Goal: Task Accomplishment & Management: Manage account settings

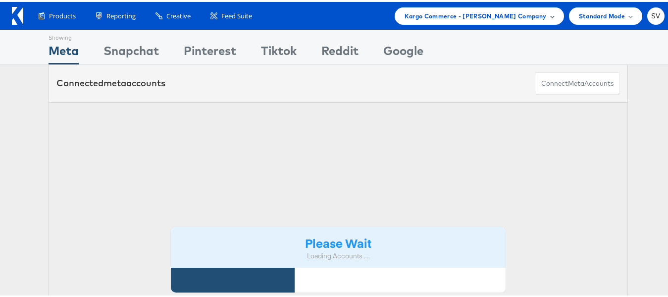
click at [479, 9] on span "Kargo Commerce - Subodh Verma Company" at bounding box center [475, 14] width 142 height 10
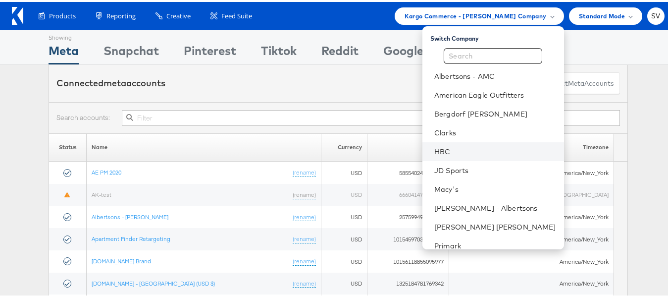
scroll to position [48, 0]
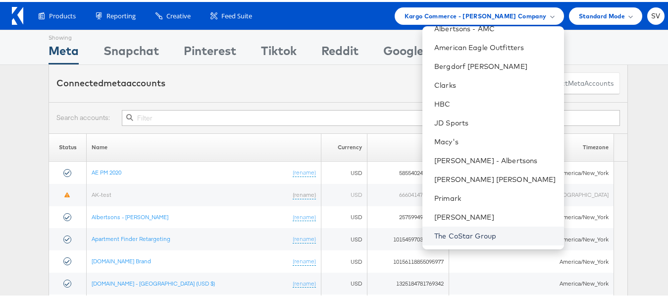
click at [479, 231] on link "The CoStar Group" at bounding box center [495, 234] width 122 height 10
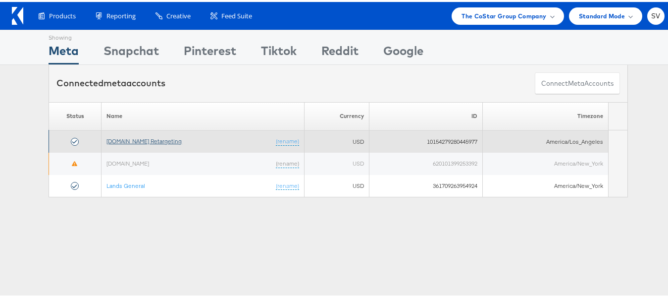
click at [163, 136] on link "[DOMAIN_NAME] Retargeting" at bounding box center [143, 138] width 75 height 7
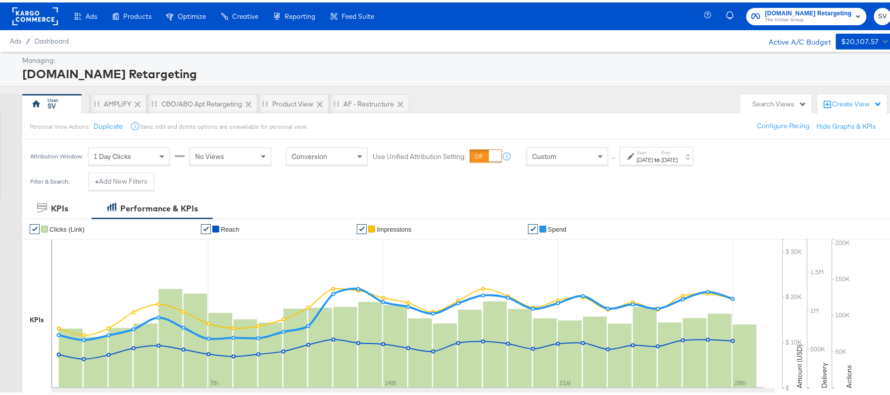
click at [678, 157] on div "[DATE]" at bounding box center [670, 157] width 16 height 8
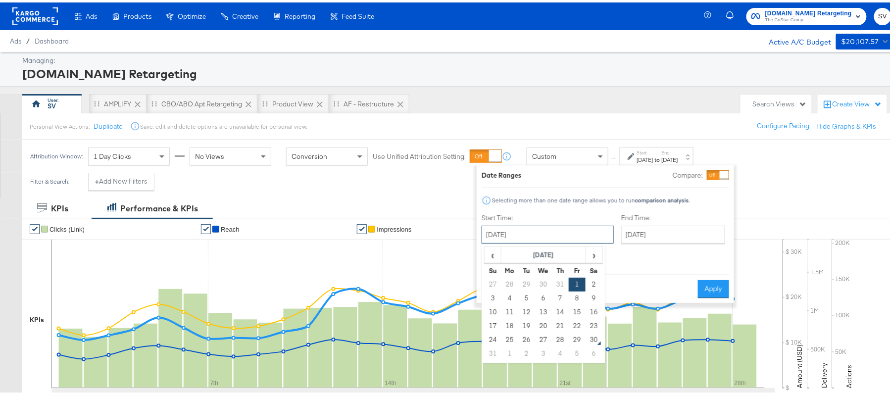
click at [533, 236] on input "August 1st 2025" at bounding box center [548, 232] width 132 height 18
click at [527, 305] on td "12" at bounding box center [526, 310] width 17 height 14
type input "August 12th 2025"
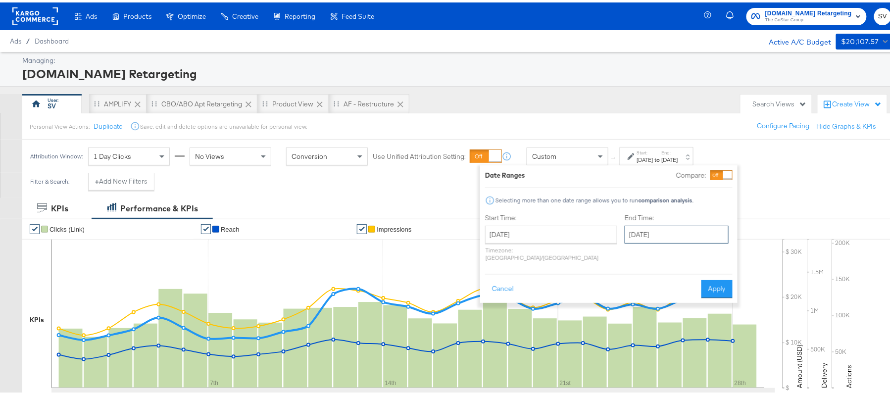
click at [676, 234] on input "August 28th 2025" at bounding box center [677, 232] width 104 height 18
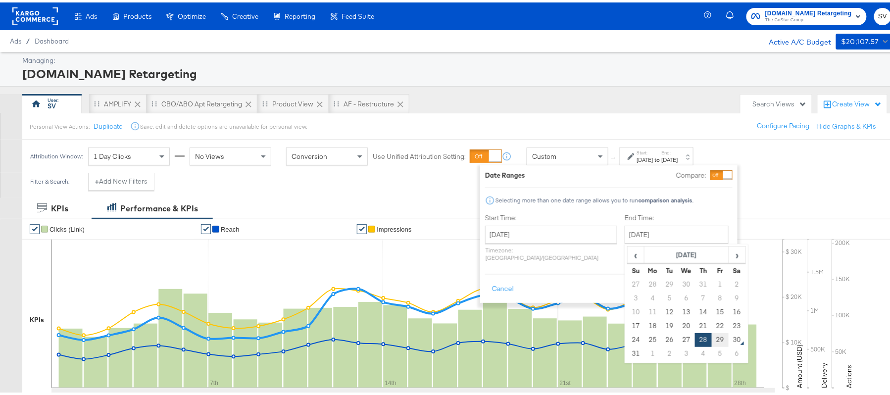
click at [712, 337] on td "29" at bounding box center [720, 338] width 17 height 14
type input "August 29th 2025"
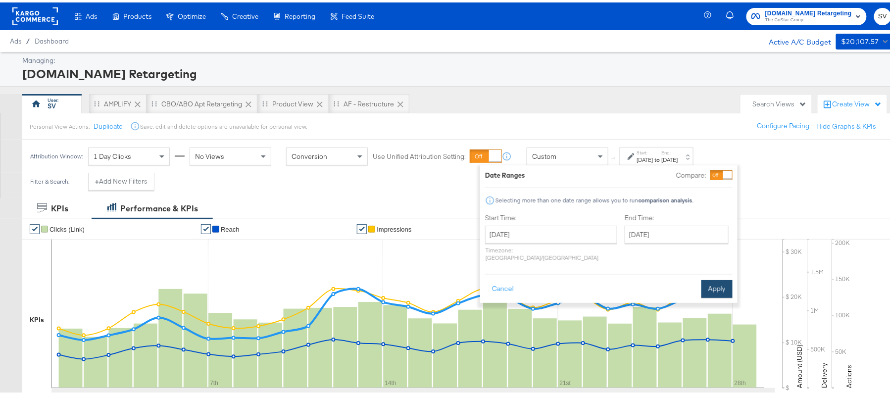
click at [711, 278] on button "Apply" at bounding box center [716, 287] width 31 height 18
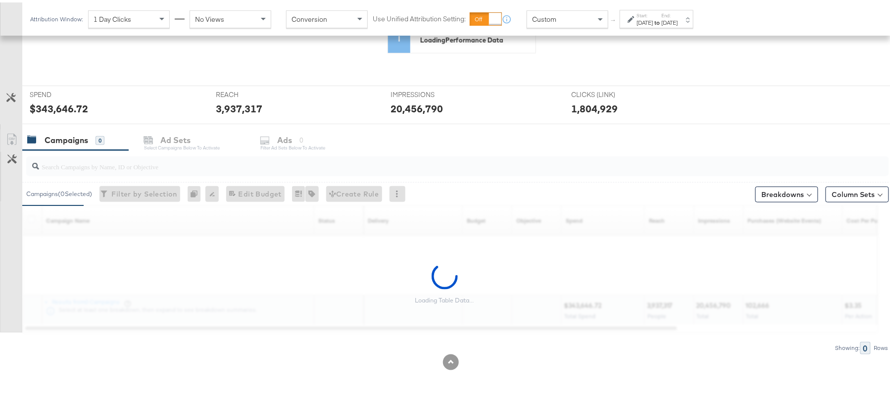
scroll to position [327, 0]
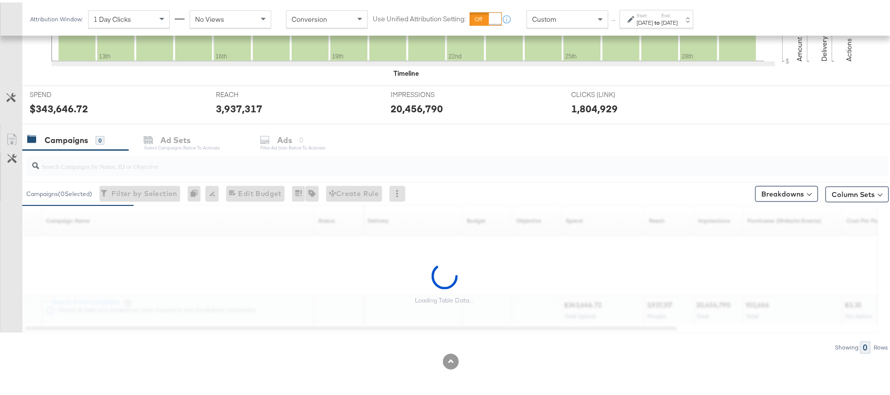
click at [173, 167] on input "search" at bounding box center [424, 159] width 771 height 19
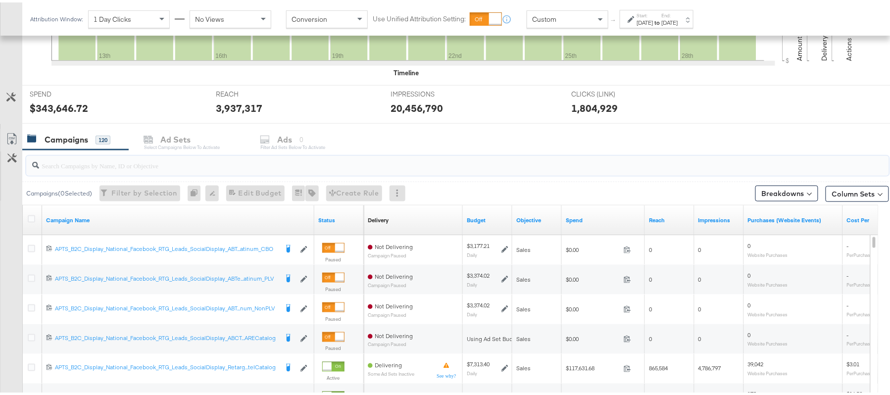
paste input "APTS_B2C_Display_National_Facebook_RTG_Leads_SocialDisplay_Retargeting_Diamond_…"
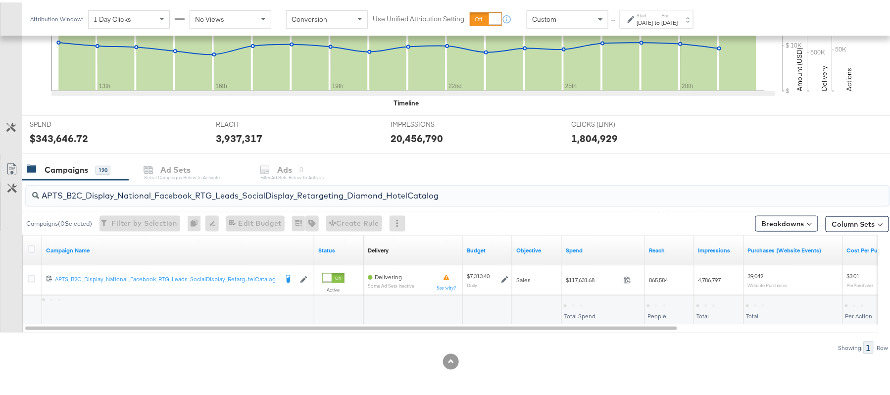
scroll to position [298, 0]
click at [577, 300] on div "$117,631.68" at bounding box center [582, 302] width 37 height 9
copy div "117,631.68"
click at [179, 195] on input "APTS_B2C_Display_National_Facebook_RTG_Leads_SocialDisplay_Retargeting_Diamond_…" at bounding box center [424, 189] width 771 height 19
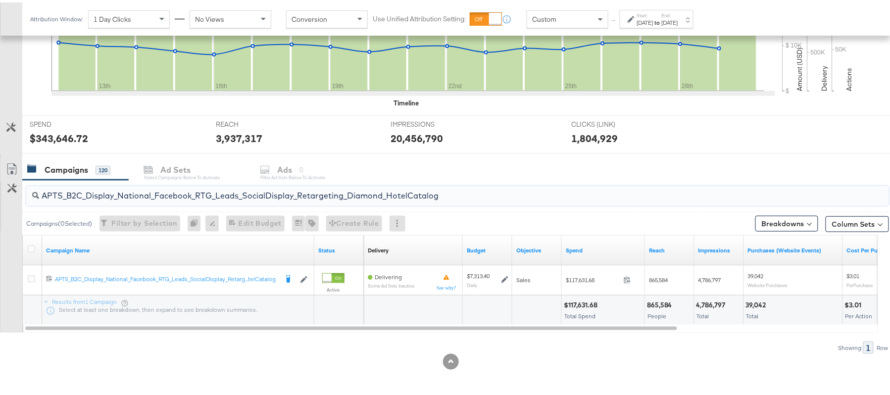
paste input "alwayson_Retargeting_DARE24_DiamondPlatinum"
type input "APTS_B2C_Display_National_Facebook_RTG_Leads_SocialDisplay_alwayson_Retargeting…"
click at [575, 303] on div "$50,531.53" at bounding box center [582, 302] width 37 height 9
copy div "50,531.53"
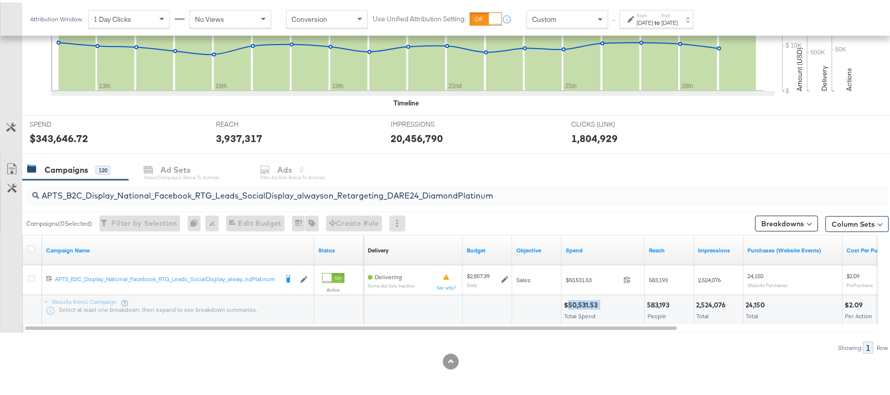
scroll to position [0, 0]
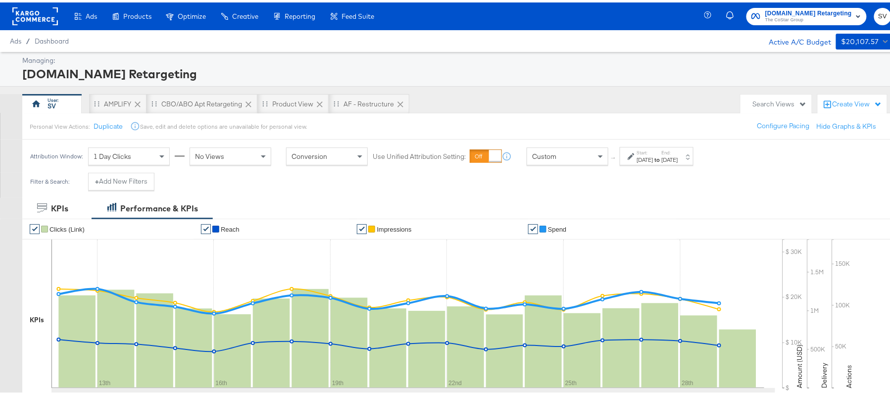
click at [640, 157] on div "Aug 12th 2025" at bounding box center [645, 157] width 16 height 8
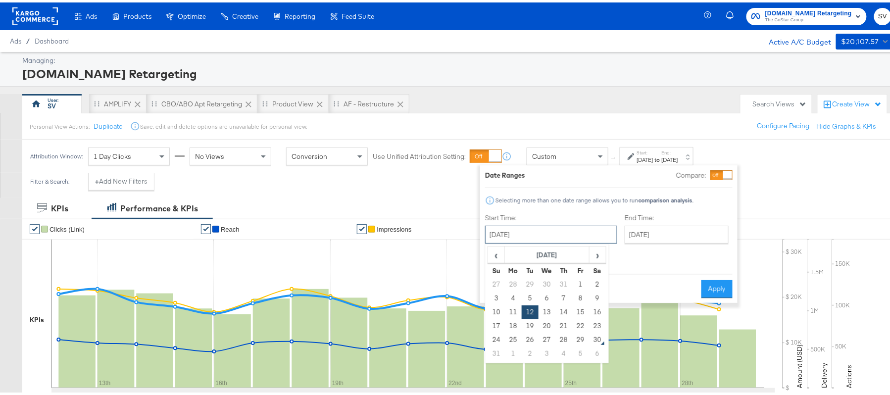
click at [498, 233] on input "August 12th 2025" at bounding box center [551, 232] width 132 height 18
click at [576, 280] on td "1" at bounding box center [580, 282] width 17 height 14
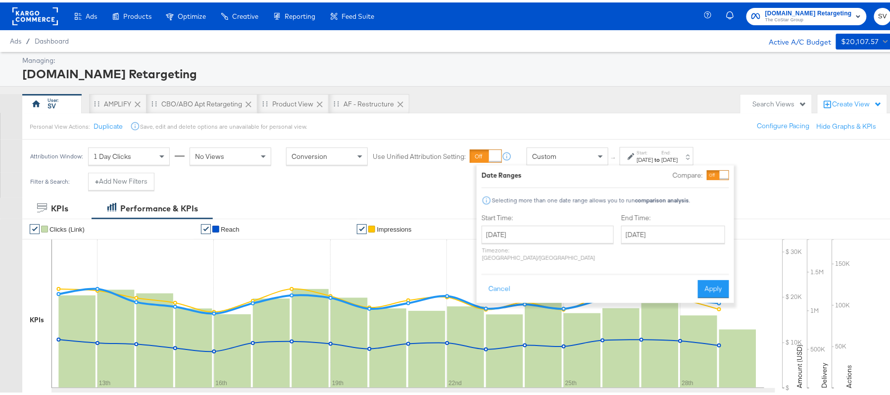
type input "August 1st 2025"
click at [708, 278] on button "Apply" at bounding box center [713, 287] width 31 height 18
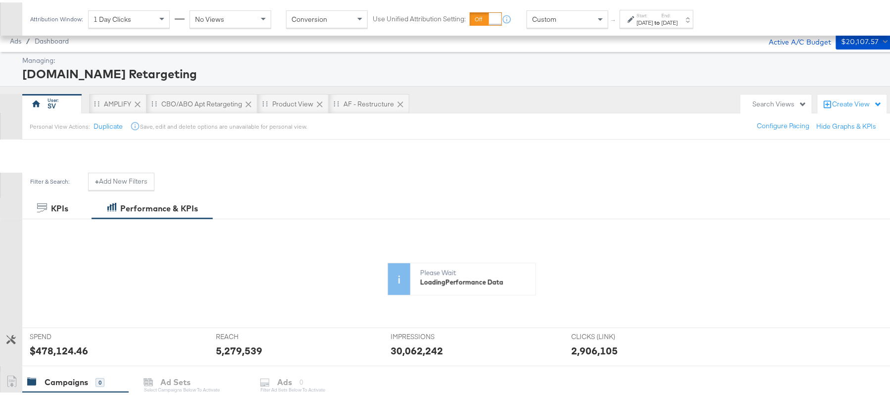
scroll to position [213, 0]
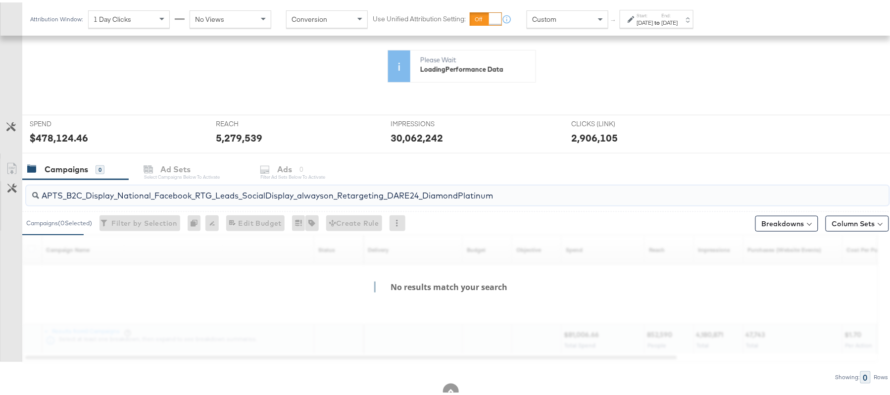
click at [295, 191] on input "APTS_B2C_Display_National_Facebook_RTG_Leads_SocialDisplay_alwayson_Retargeting…" at bounding box center [424, 189] width 771 height 19
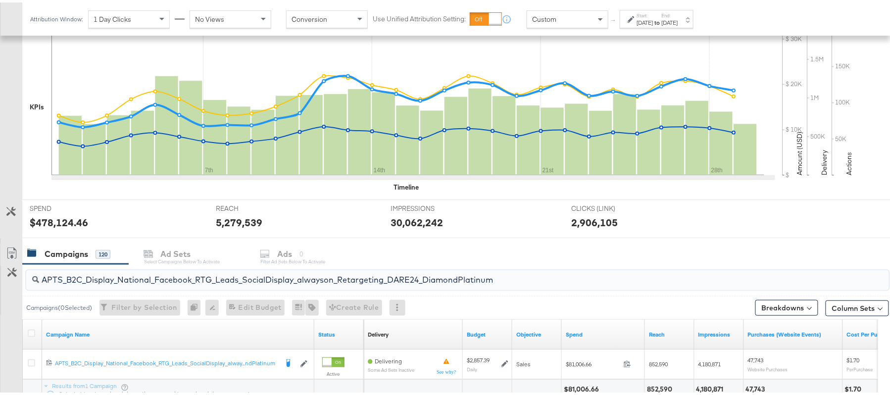
scroll to position [298, 0]
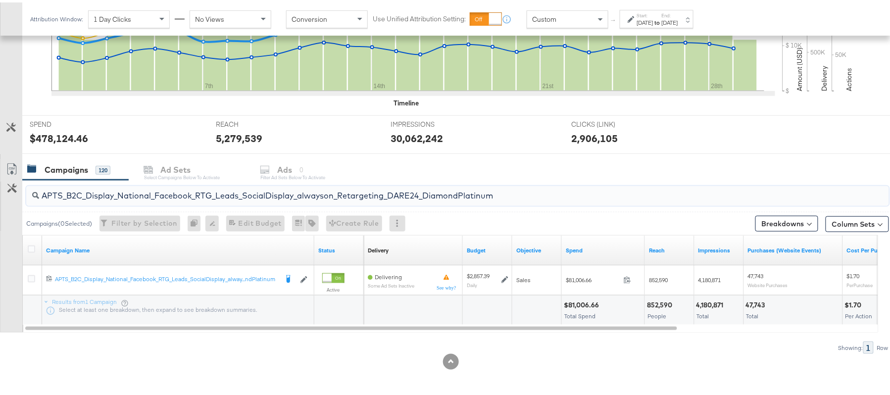
click at [578, 300] on div "$81,006.66" at bounding box center [583, 302] width 38 height 9
copy div "81,006.66"
click at [211, 196] on input "APTS_B2C_Display_National_Facebook_RTG_Leads_SocialDisplay_alwayson_Retargeting…" at bounding box center [424, 189] width 771 height 19
paste input "FR_B2C_Display_National_Facebook_RTG_Leads_SocialDisplay_alwayson_Retargeting_FR"
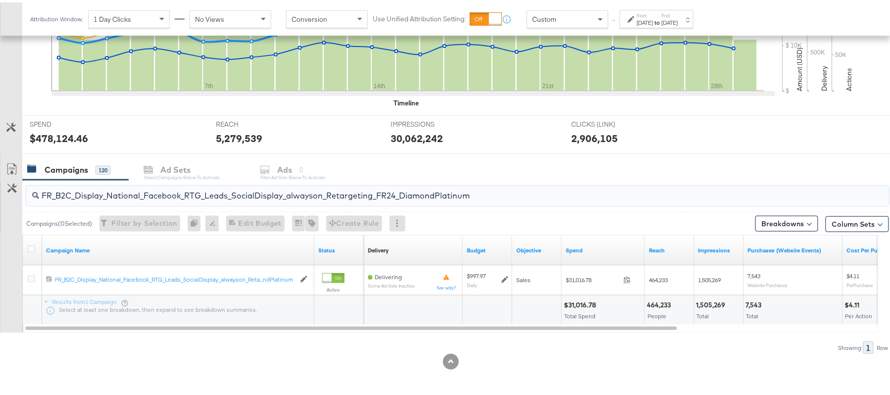
click at [587, 305] on div "$31,016.78" at bounding box center [581, 302] width 35 height 9
copy div "31,016.78"
click at [222, 196] on input "FR_B2C_Display_National_Facebook_RTG_Leads_SocialDisplay_alwayson_Retargeting_F…" at bounding box center [424, 189] width 771 height 19
paste input "AF_B2C_Display_National_Facebook_RTG_Leads_SocialDisplay_alwayson_Retargeting_AF"
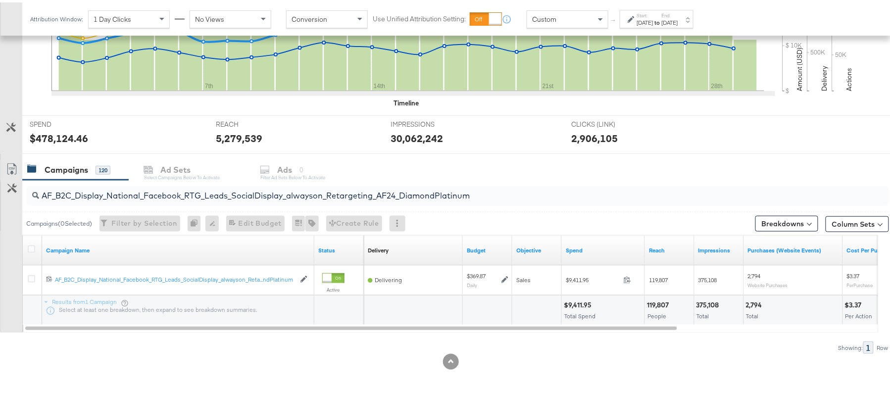
click at [581, 305] on div "$9,411.95" at bounding box center [579, 302] width 31 height 9
copy div "9,411.95"
click at [216, 200] on div "AF_B2C_Display_National_Facebook_RTG_Leads_SocialDisplay_alwayson_Retargeting_A…" at bounding box center [457, 194] width 863 height 20
paste input "HL_B2C_Display_National_Facebook_RTG_Leads_SocialDisplay_alwayson_Retargeting_A…"
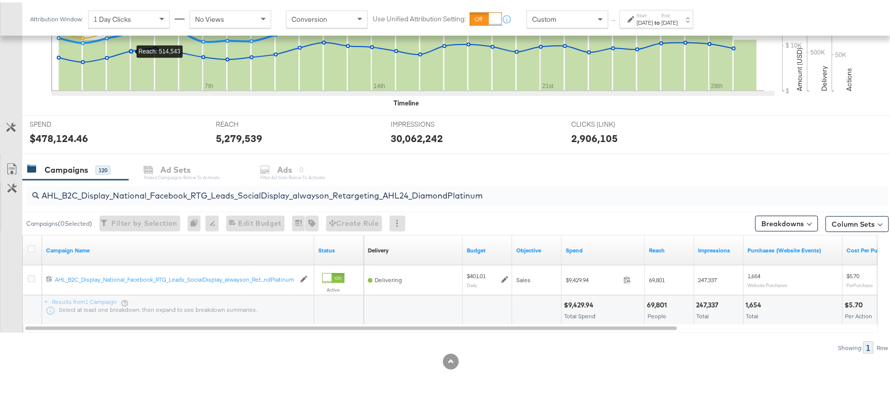
click at [583, 302] on div "$9,429.94" at bounding box center [580, 302] width 33 height 9
copy div "9,429.94"
click at [216, 195] on input "AHL_B2C_Display_National_Facebook_RTG_Leads_SocialDisplay_alwayson_Retargeting_…" at bounding box center [424, 189] width 771 height 19
paste input "PTS_B2C_Display_National_Facebook_PRO_Traffic_SocialDisplay_alwayson_ASC_DARE24…"
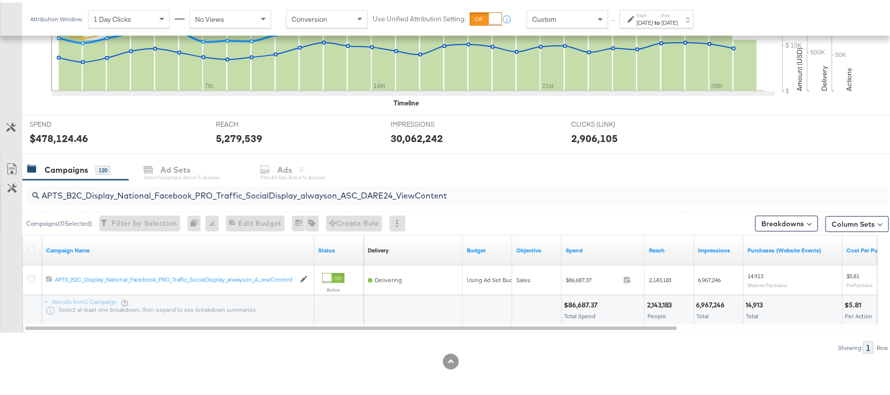
click at [576, 298] on div "$86,687.37" at bounding box center [582, 302] width 37 height 9
copy div "86,687.37"
click at [239, 200] on div "APTS_B2C_Display_National_Facebook_PRO_Traffic_SocialDisplay_alwayson_ASC_DARE2…" at bounding box center [457, 194] width 863 height 20
paste input "Leads_SocialDisplay_alwayson_ASC_DARE24_Purchase"
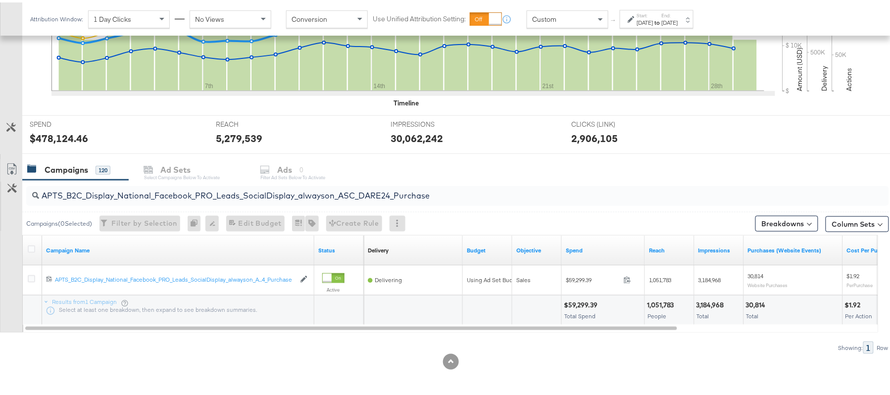
click at [587, 301] on div "$59,299.39" at bounding box center [582, 302] width 37 height 9
copy div "59,299.39"
click at [184, 194] on input "APTS_B2C_Display_National_Facebook_PRO_Leads_SocialDisplay_alwayson_ASC_DARE24_…" at bounding box center [424, 189] width 771 height 19
paste input "F_B2C_Display_National_Facebook_PRO_Traffic_SocialDisplay_alwayson_ASC_AF24_Vie…"
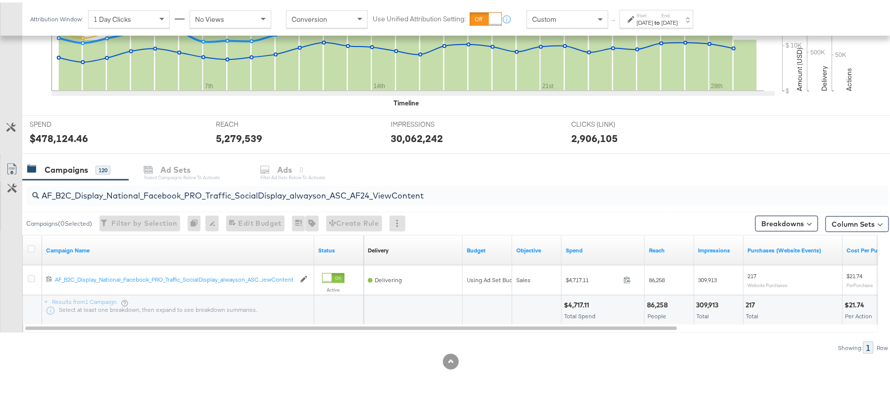
click at [583, 296] on div "$4,717.11 Total Spend" at bounding box center [603, 308] width 83 height 30
copy div "4,717.11"
click at [172, 189] on input "AF_B2C_Display_National_Facebook_PRO_Traffic_SocialDisplay_alwayson_ASC_AF24_Vi…" at bounding box center [424, 189] width 771 height 19
paste input "FR_B2C_Display_National_Facebook_PRO_Traffic_SocialDisplay_alwayson_ASC_FR"
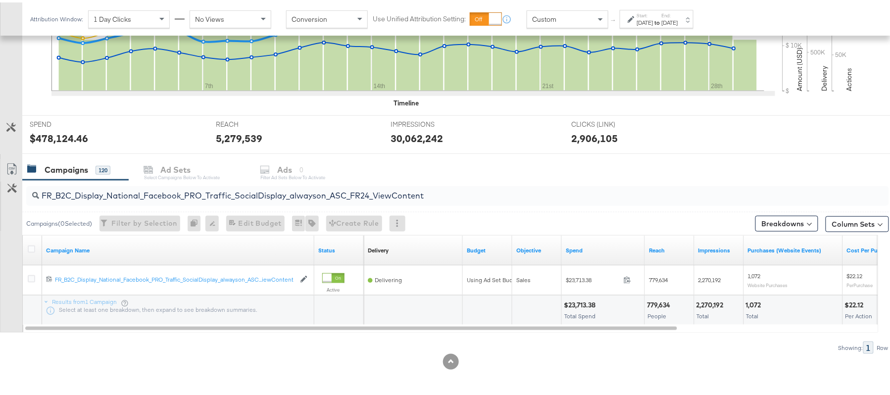
click at [587, 302] on div "$23,713.38" at bounding box center [581, 302] width 35 height 9
copy div "23,713.38"
click at [212, 196] on input "FR_B2C_Display_National_Facebook_PRO_Traffic_SocialDisplay_alwayson_ASC_FR24_Vi…" at bounding box center [424, 189] width 771 height 19
paste input "AHL_B2C_Display_National_Facebook_PRO_Traffic_SocialDisplay_alwayson_ASC_AHL"
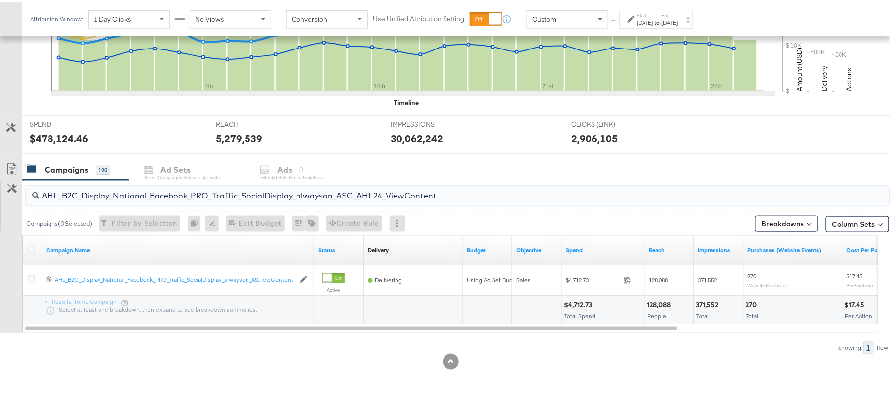
type input "AHL_B2C_Display_National_Facebook_PRO_Traffic_SocialDisplay_alwayson_ASC_AHL24_…"
click at [574, 298] on div "$4,712.73" at bounding box center [579, 302] width 31 height 9
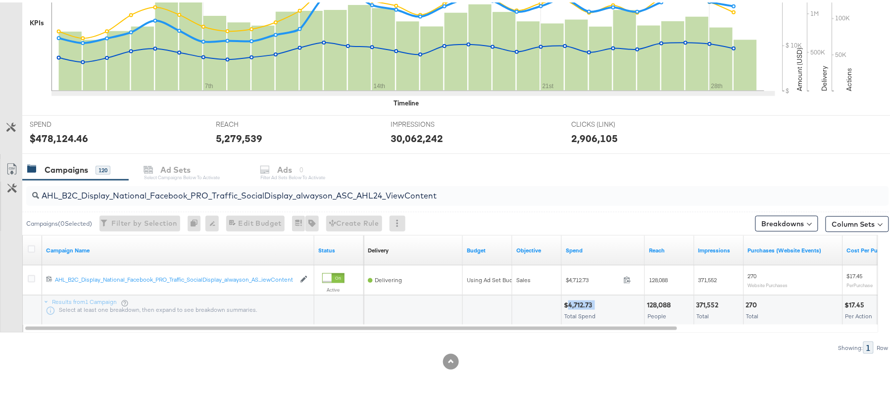
scroll to position [0, 0]
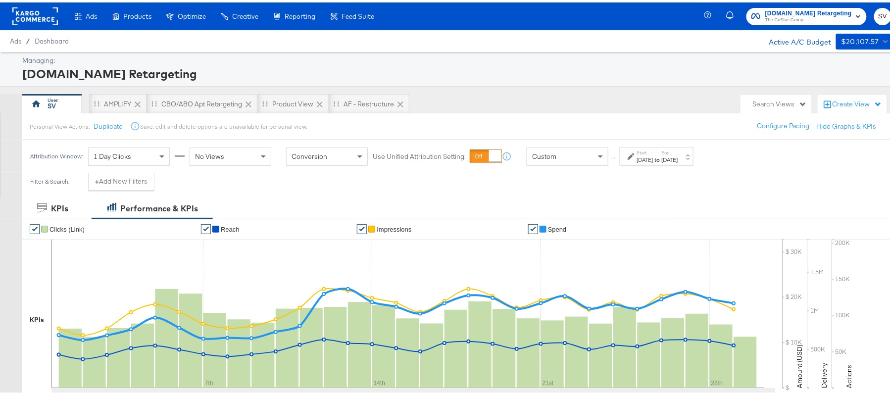
click at [787, 12] on span "[DOMAIN_NAME] Retargeting" at bounding box center [808, 11] width 87 height 10
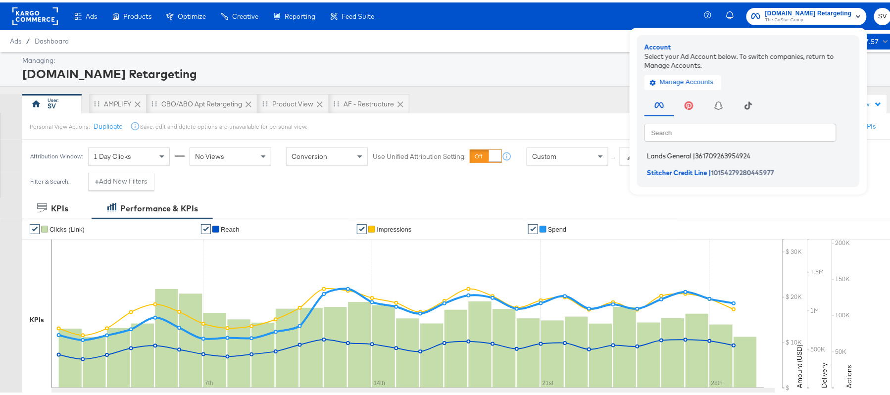
click at [665, 155] on span "Lands General" at bounding box center [669, 153] width 45 height 8
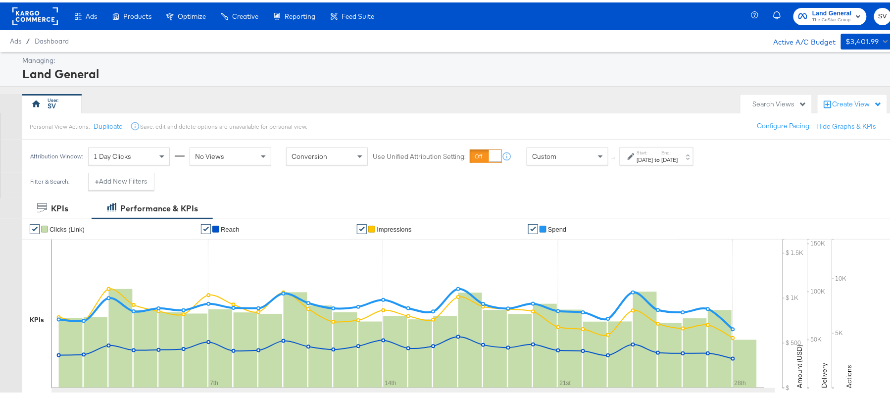
click at [678, 153] on label "End:" at bounding box center [670, 150] width 16 height 6
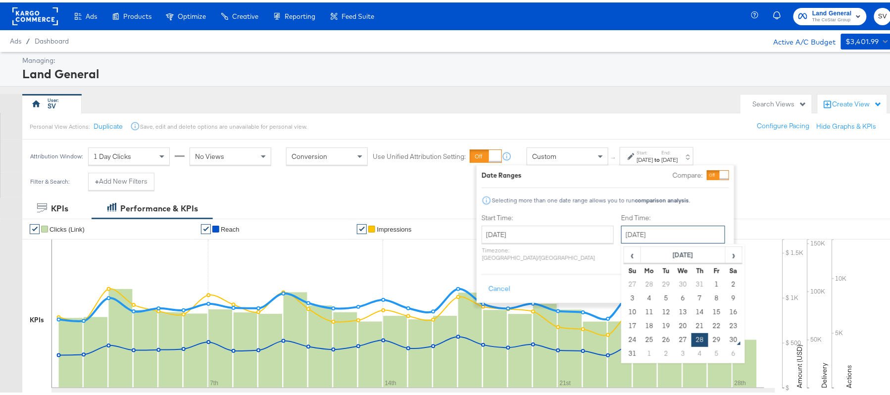
click at [623, 234] on input "August 28th 2025" at bounding box center [673, 232] width 104 height 18
click at [708, 339] on td "29" at bounding box center [716, 338] width 17 height 14
type input "August 29th 2025"
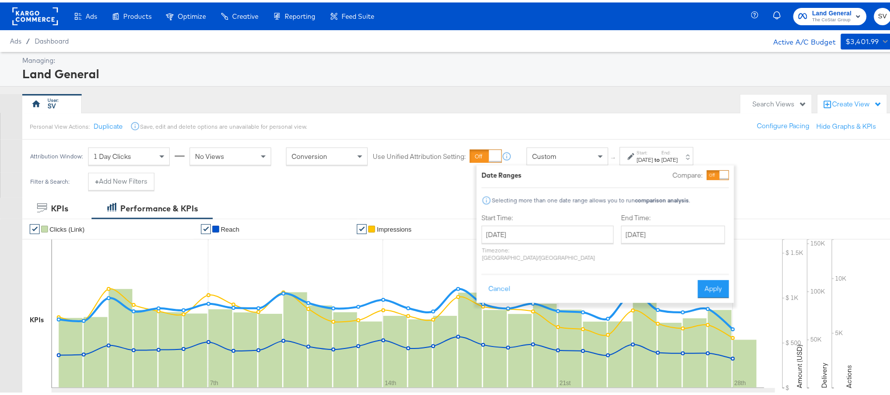
click at [713, 271] on div "Cancel Apply" at bounding box center [606, 283] width 248 height 24
click at [712, 278] on button "Apply" at bounding box center [713, 287] width 31 height 18
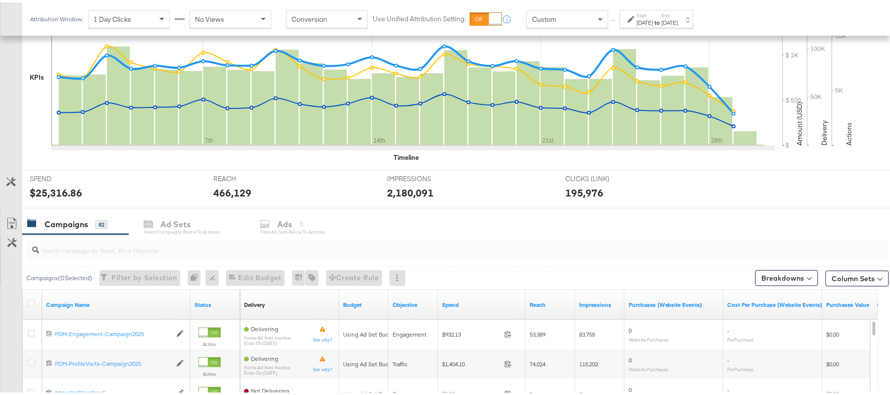
scroll to position [327, 0]
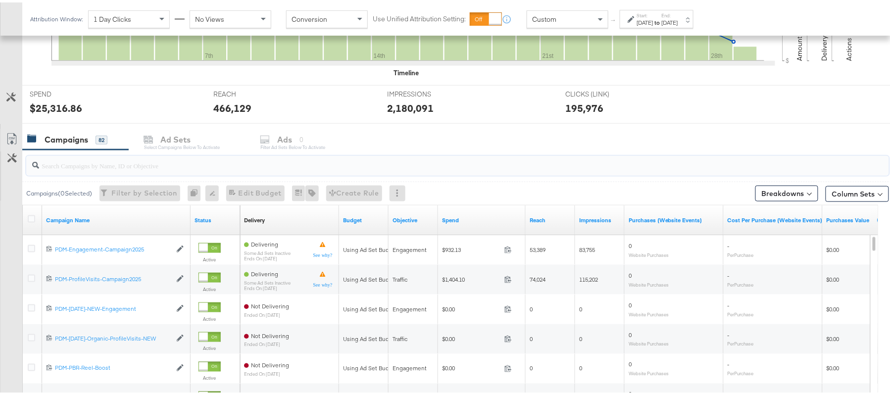
click at [142, 165] on input "search" at bounding box center [424, 158] width 771 height 19
paste input "B2C_LAND_KC_RT_Sig_24"
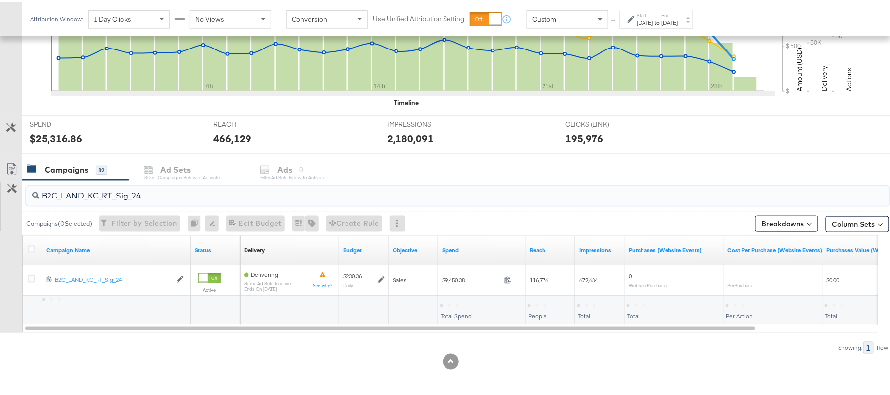
scroll to position [298, 0]
click at [446, 306] on div "$9,450.38" at bounding box center [457, 302] width 34 height 9
copy div "9,450.38"
click at [167, 200] on div "B2C_LAND_KC_RT_Sig_24" at bounding box center [457, 194] width 863 height 20
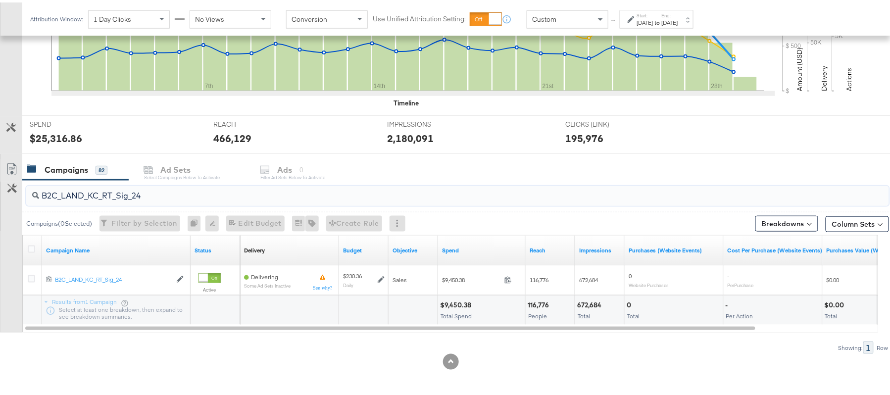
click at [167, 200] on div "B2C_LAND_KC_RT_Sig_24" at bounding box center [457, 194] width 863 height 20
paste input "B_Ecommerce_KC_Retargeting_LW&LOA_Traffic"
click at [454, 301] on div "$457.55" at bounding box center [454, 302] width 28 height 9
copy div "457.55"
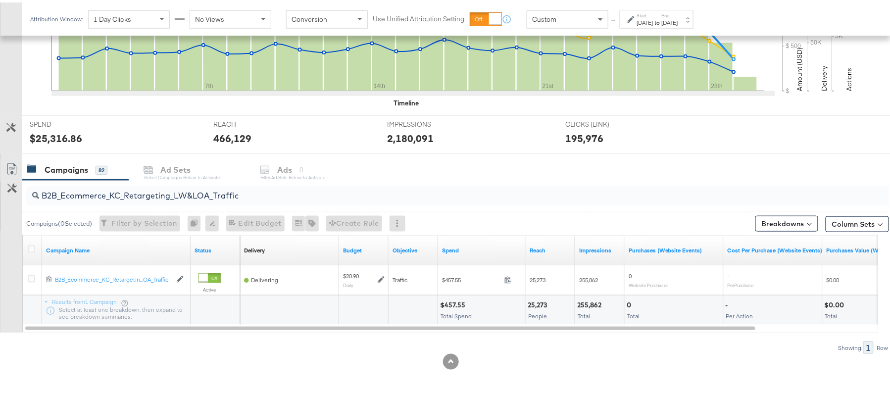
click at [182, 185] on input "B2B_Ecommerce_KC_Retargeting_LW&LOA_Traffic" at bounding box center [424, 189] width 771 height 19
paste input "KC_Retargeting_Prospects & Clients_Conversions"
click at [454, 301] on div "$467.97" at bounding box center [453, 302] width 27 height 9
copy div "467.97"
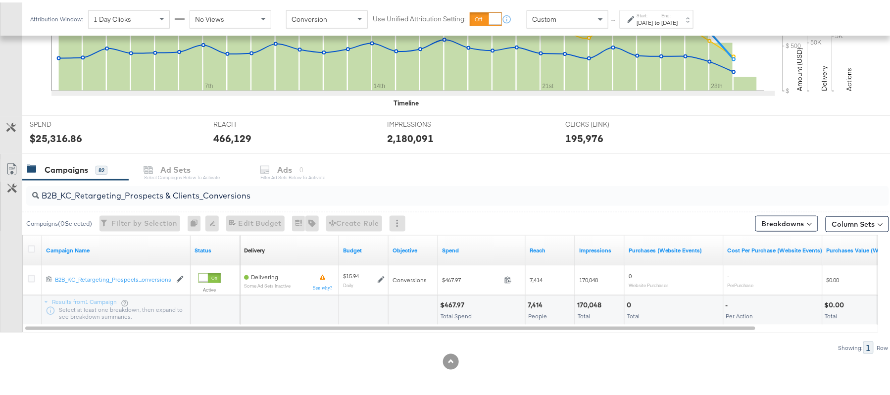
click at [205, 203] on div "B2B_KC_Retargeting_Prospects & Clients_Conversions" at bounding box center [457, 194] width 863 height 24
click at [217, 197] on input "B2B_KC_Retargeting_Prospects & Clients_Conversions" at bounding box center [424, 189] width 771 height 19
paste input "C_LAND_KC_Pros_Sig"
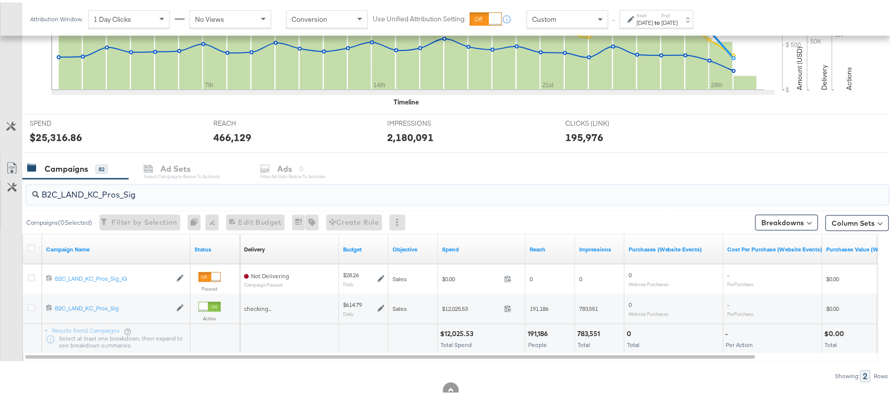
type input "B2C_LAND_KC_Pros_Sig"
click at [464, 335] on div "$12,025.53" at bounding box center [458, 331] width 36 height 9
copy div "12,025.53"
click at [653, 20] on div "[DATE]" at bounding box center [645, 20] width 16 height 8
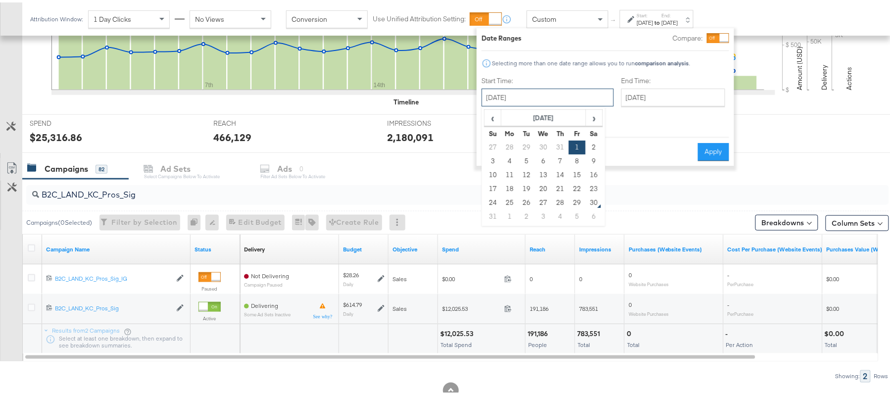
click at [539, 98] on input "August 1st 2025" at bounding box center [548, 95] width 132 height 18
click at [573, 204] on td "29" at bounding box center [577, 201] width 17 height 14
type input "August 29th 2025"
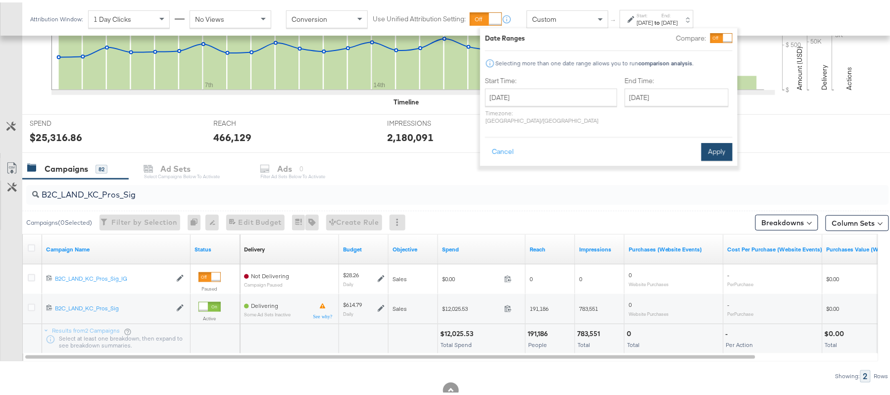
click at [708, 141] on button "Apply" at bounding box center [716, 150] width 31 height 18
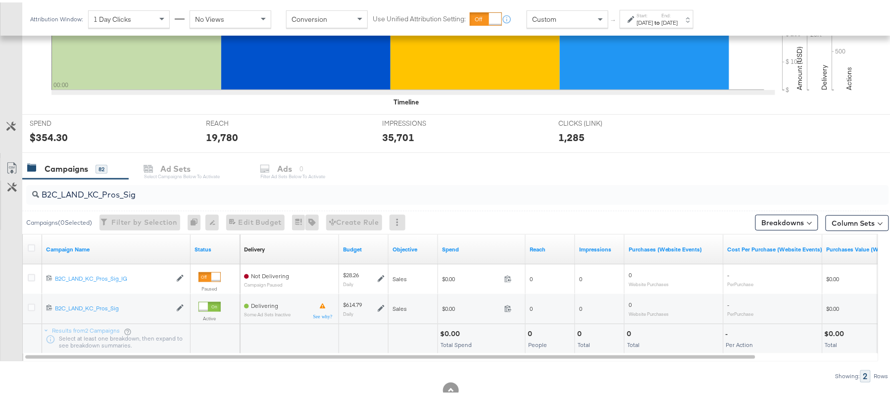
click at [151, 202] on div "B2C_LAND_KC_Pros_Sig" at bounding box center [457, 193] width 863 height 20
paste input "RT_Sig_24"
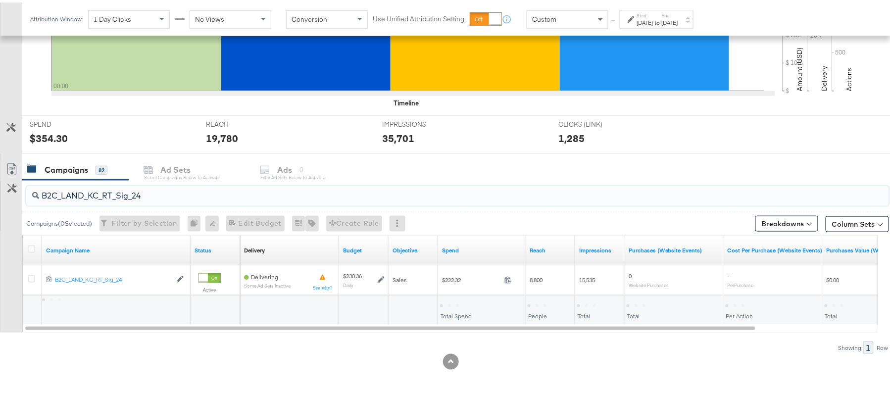
type input "B2C_LAND_KC_RT_Sig_24"
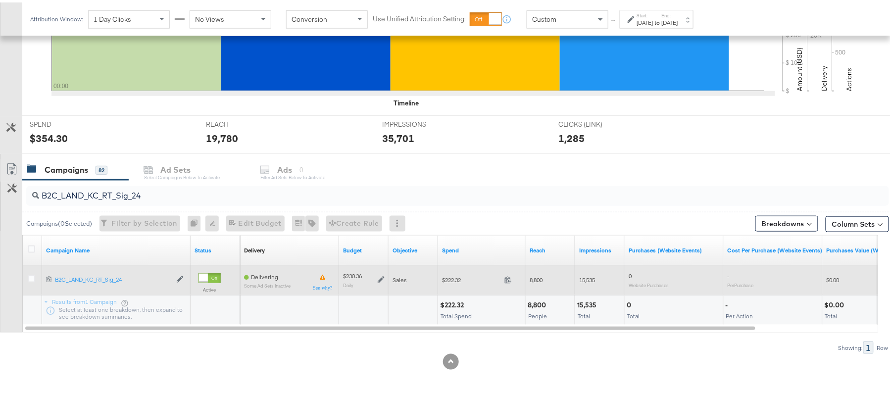
click at [381, 277] on icon at bounding box center [381, 277] width 7 height 7
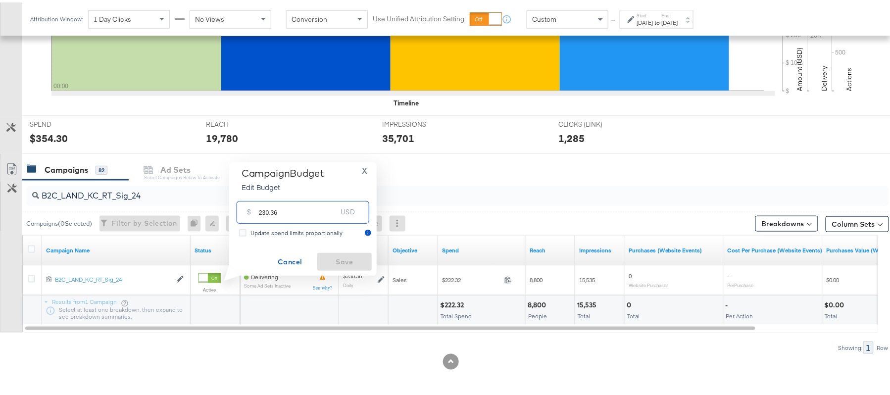
click at [297, 204] on input "230.36" at bounding box center [298, 205] width 78 height 21
paste input "$374.81"
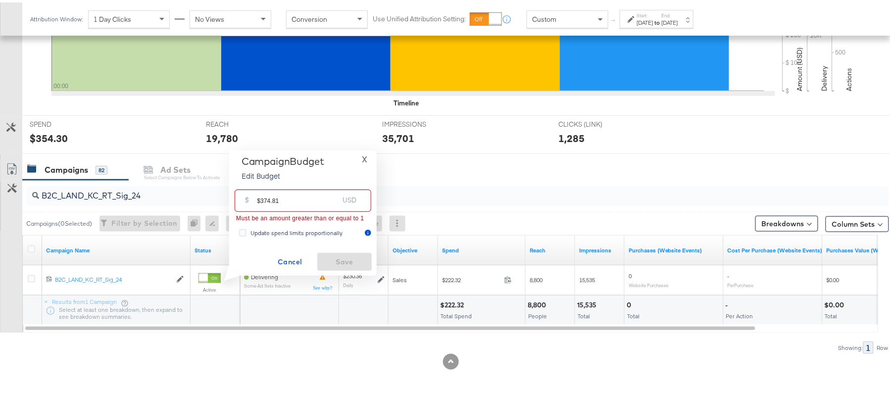
click at [258, 197] on input "$374.81" at bounding box center [298, 194] width 82 height 21
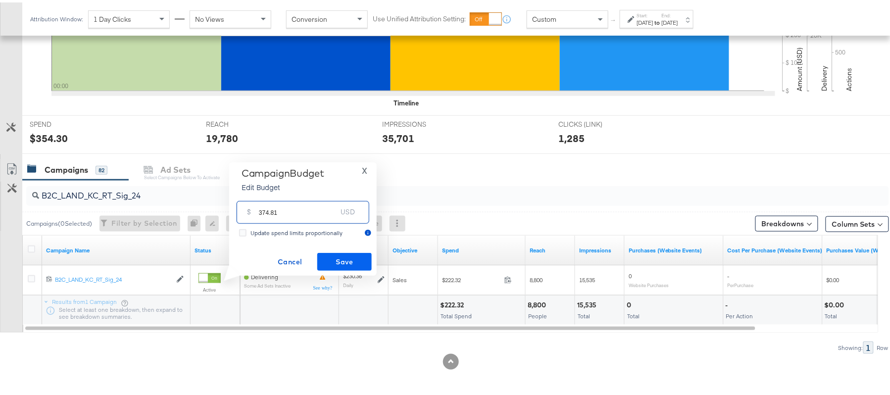
type input "374.81"
click at [348, 254] on span "Save" at bounding box center [344, 259] width 47 height 12
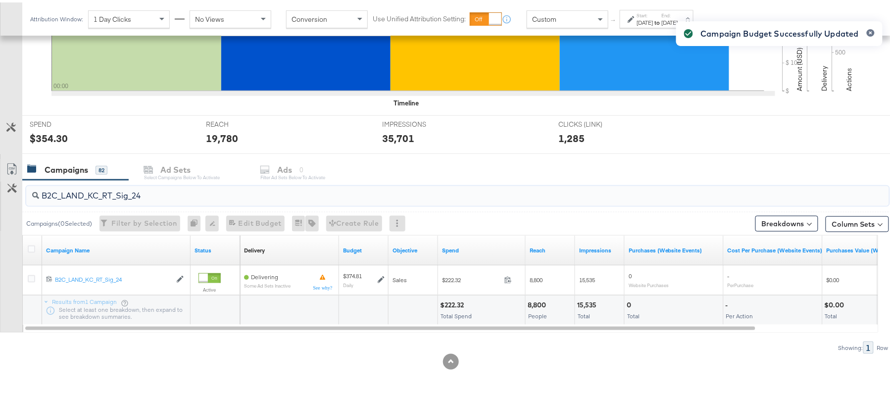
click at [158, 185] on input "B2C_LAND_KC_RT_Sig_24" at bounding box center [424, 189] width 771 height 19
paste input "B_Ecommerce_KC_Retargeting_LW&LOA_Traffic"
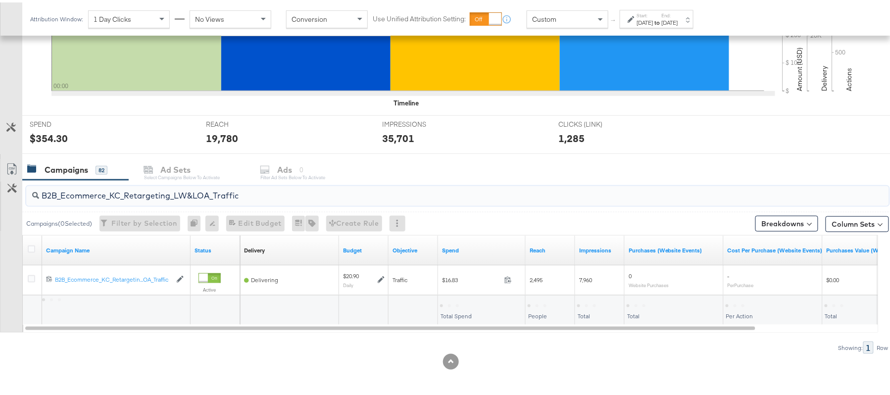
type input "B2B_Ecommerce_KC_Retargeting_LW&LOA_Traffic"
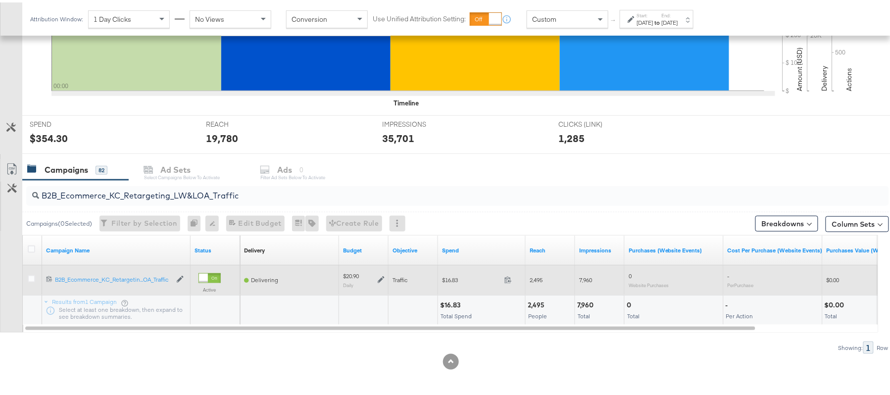
click at [383, 276] on icon at bounding box center [381, 277] width 7 height 7
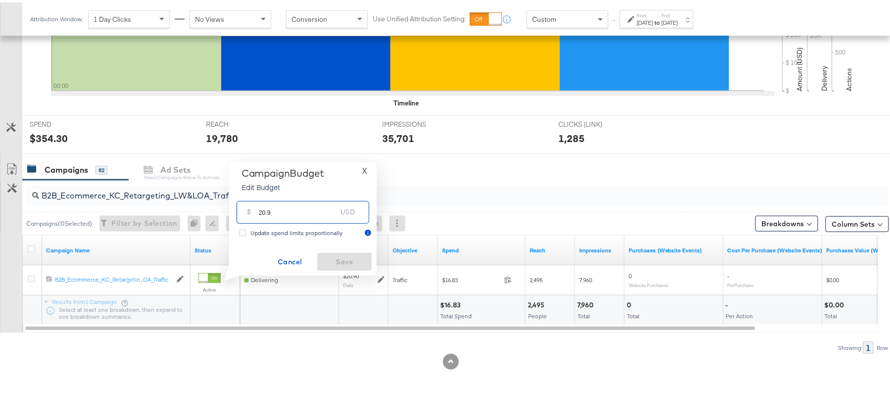
click at [293, 210] on input "20.9" at bounding box center [298, 205] width 78 height 21
paste input "$25.08"
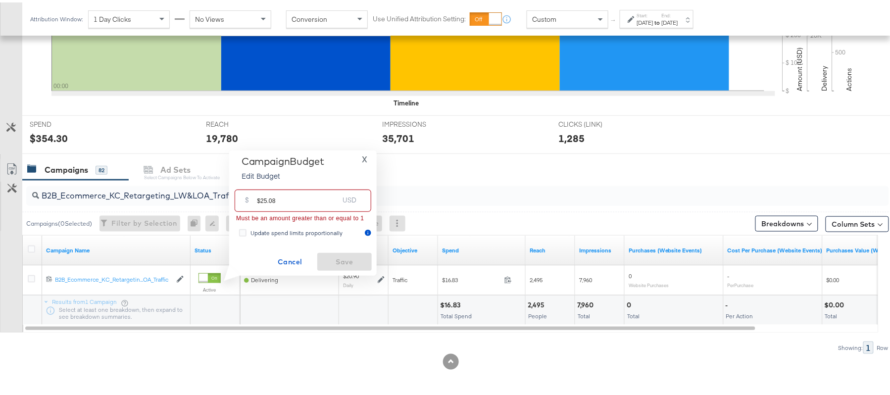
click at [261, 195] on input "$25.08" at bounding box center [298, 194] width 82 height 21
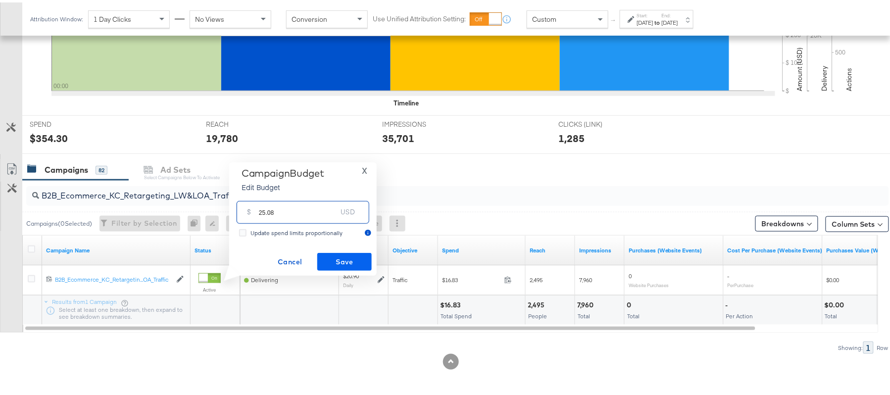
type input "25.08"
click at [345, 256] on span "Save" at bounding box center [344, 259] width 47 height 12
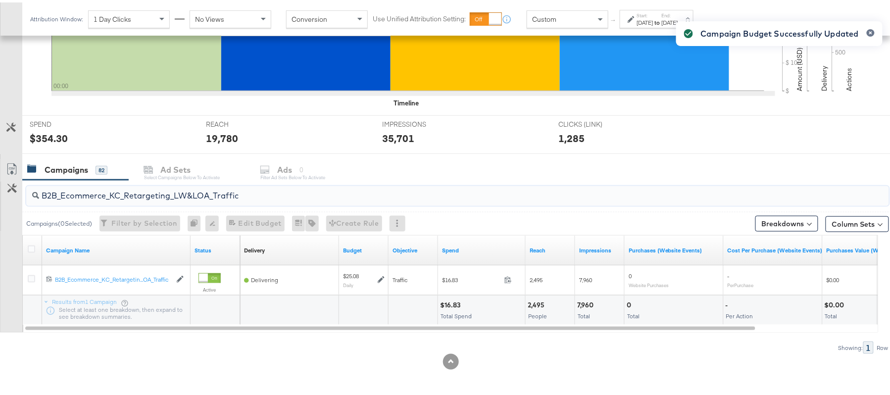
click at [183, 195] on input "B2B_Ecommerce_KC_Retargeting_LW&LOA_Traffic" at bounding box center [424, 189] width 771 height 19
paste input "KC_Retargeting_Prospects & Clients_Conversions"
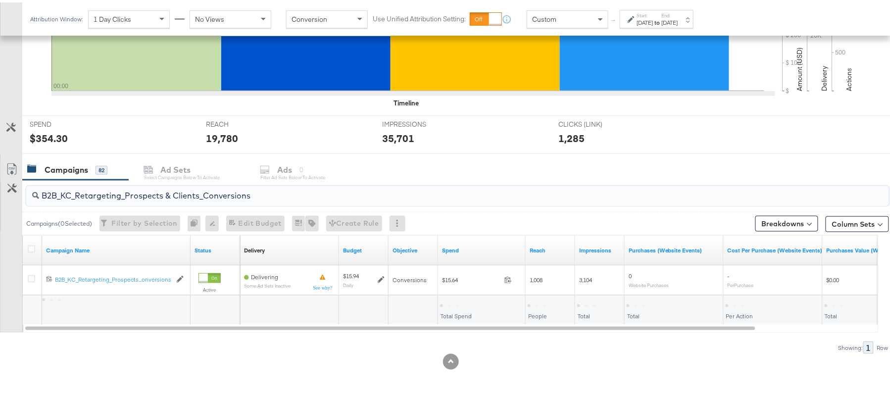
type input "B2B_KC_Retargeting_Prospects & Clients_Conversions"
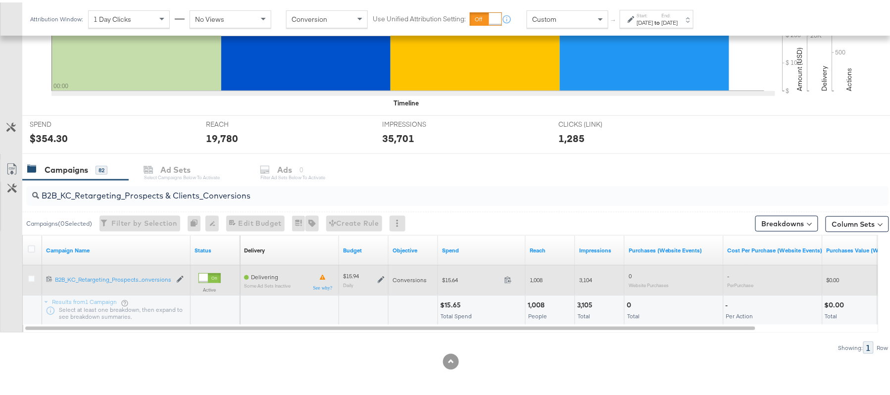
click at [383, 276] on icon at bounding box center [381, 277] width 7 height 7
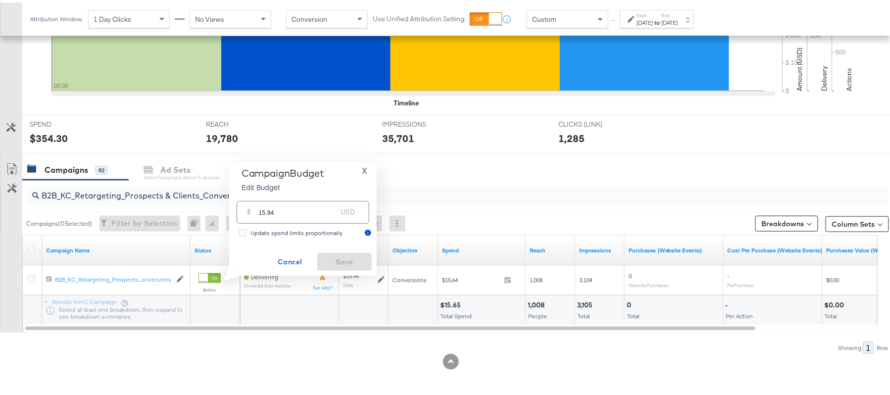
click at [309, 214] on input "15.94" at bounding box center [298, 205] width 78 height 21
paste input "$16.02"
click at [261, 195] on input "$16.02" at bounding box center [298, 194] width 82 height 21
type input "16.02"
click at [353, 250] on button "Save" at bounding box center [344, 259] width 54 height 18
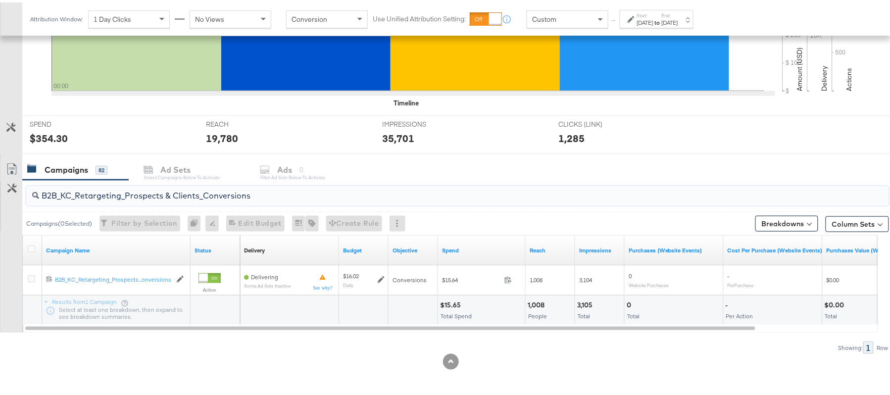
click at [175, 186] on input "B2B_KC_Retargeting_Prospects & Clients_Conversions" at bounding box center [424, 189] width 771 height 19
click at [181, 190] on input "B2B_KC_Retargeting_Prospects & Clients_Conversions" at bounding box center [424, 189] width 771 height 19
paste input "C_LAND_KC_Pros_Sig"
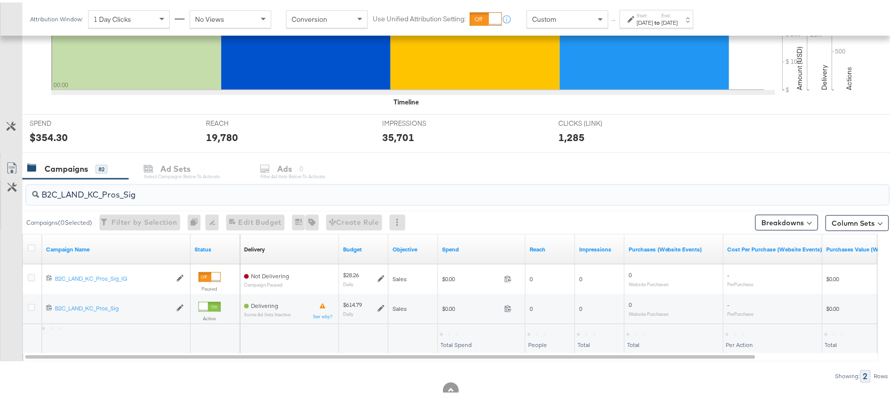
type input "B2C_LAND_KC_Pros_Sig"
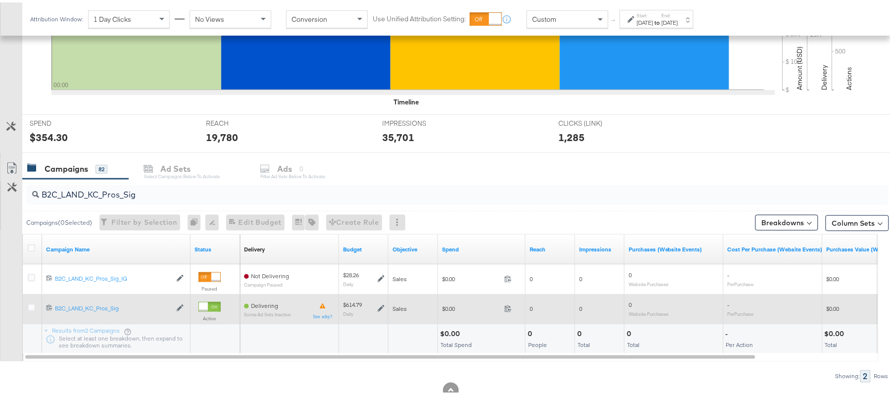
click at [381, 307] on icon at bounding box center [381, 306] width 7 height 7
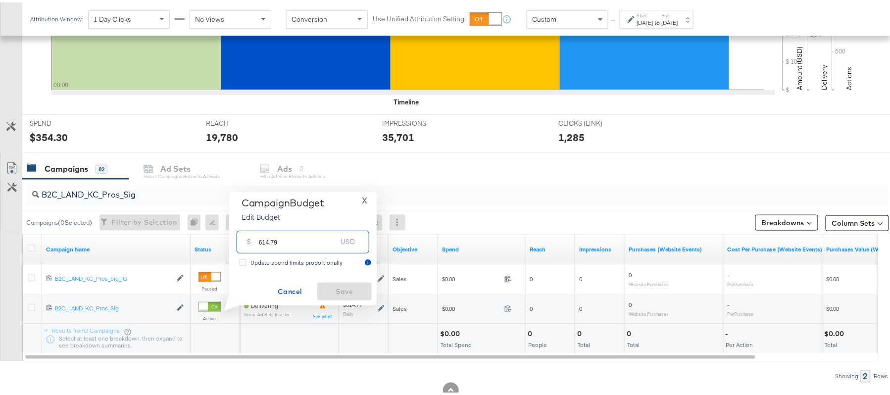
click at [301, 238] on input "614.79" at bounding box center [298, 235] width 78 height 21
paste input "$887.24"
click at [260, 226] on input "$887.24" at bounding box center [298, 223] width 82 height 21
type input "887.24"
click at [360, 288] on span "Save" at bounding box center [344, 289] width 47 height 12
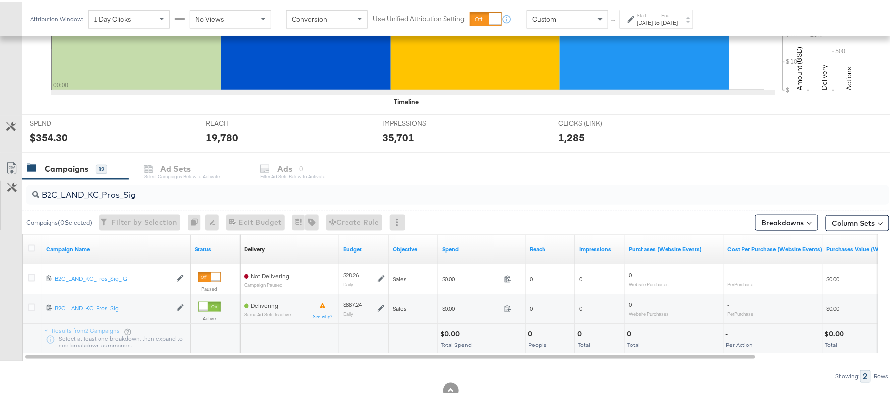
scroll to position [0, 0]
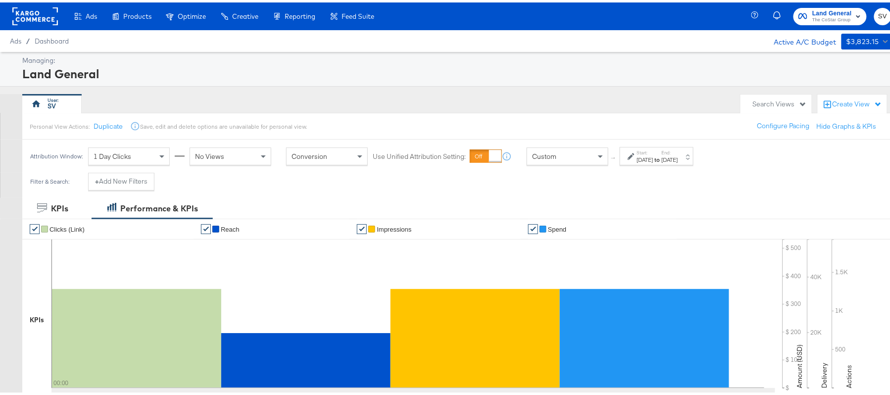
click at [812, 4] on div "Land General The CoStar Group SV" at bounding box center [828, 14] width 147 height 28
click at [813, 11] on span "Land General" at bounding box center [832, 11] width 40 height 10
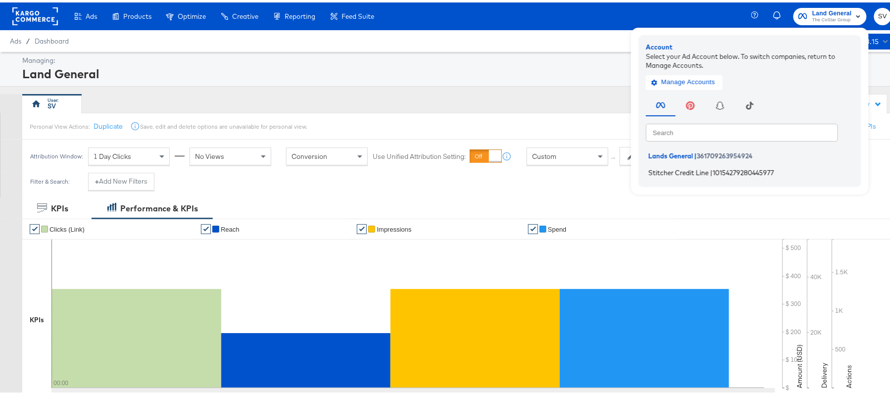
click at [675, 164] on li "Stitcher Credit Line | 10154279280445977" at bounding box center [752, 170] width 213 height 14
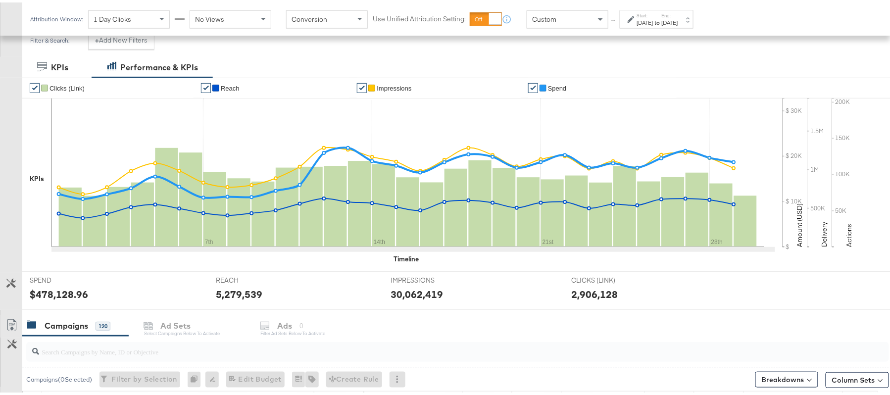
scroll to position [302, 0]
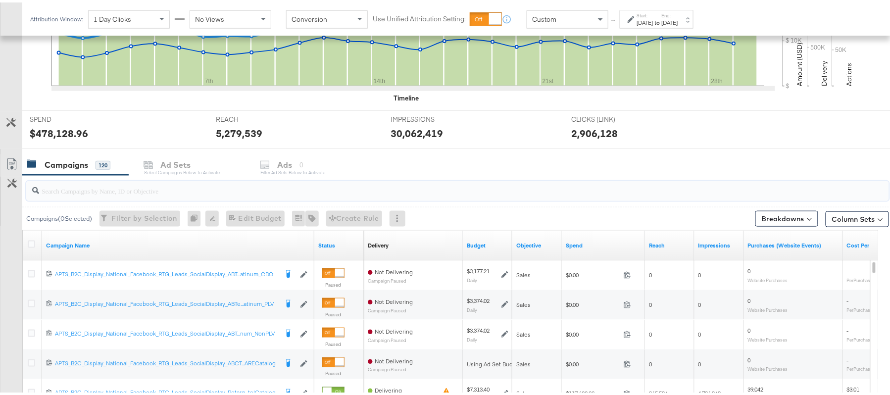
click at [137, 179] on input "search" at bounding box center [424, 184] width 771 height 19
paste input "APTS_B2C_Display_National_Facebook_RTG_Leads_SocialDisplay_Retargeting_Diamond_…"
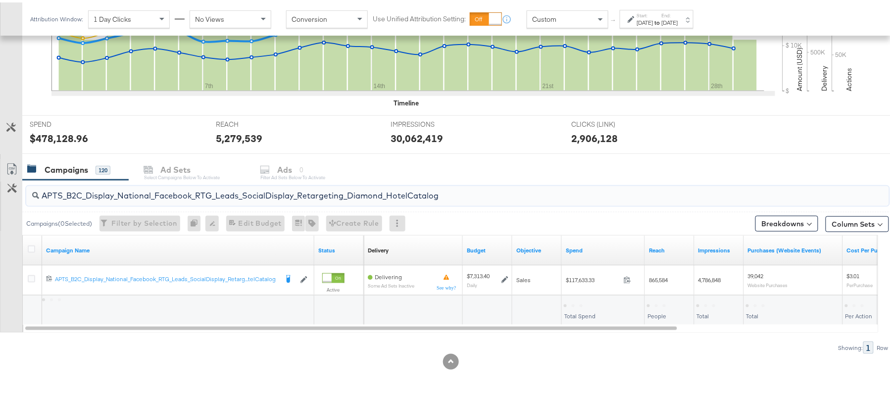
scroll to position [298, 0]
type input "APTS_B2C_Display_National_Facebook_RTG_Leads_SocialDisplay_Retargeting_Diamond_…"
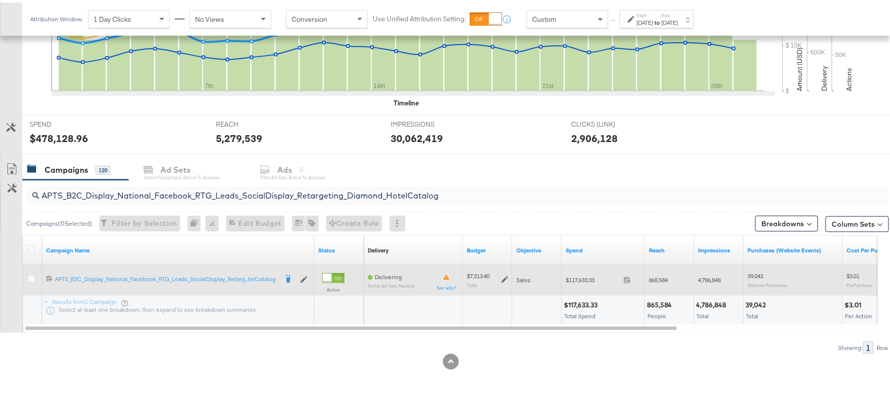
click at [506, 276] on icon at bounding box center [504, 277] width 7 height 7
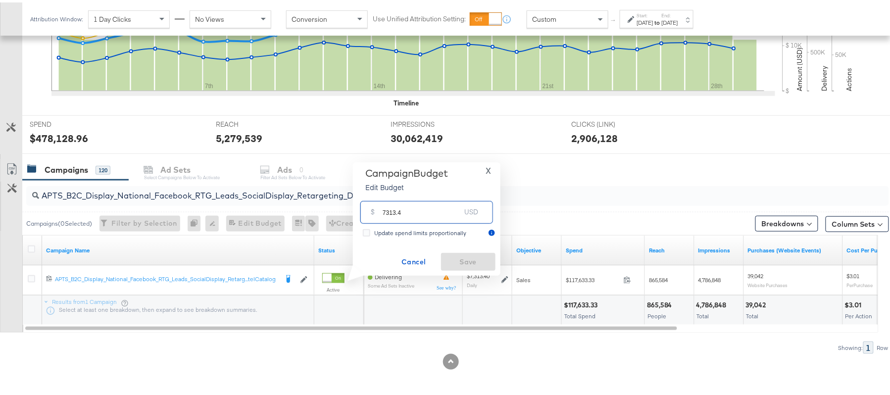
click at [436, 208] on input "7313.4" at bounding box center [422, 205] width 78 height 21
paste input "$5,850.72"
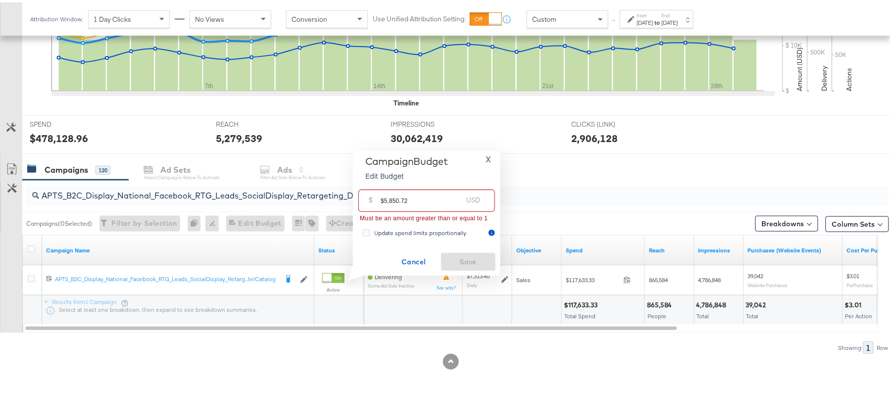
click at [389, 197] on input "$5,850.72" at bounding box center [422, 194] width 82 height 21
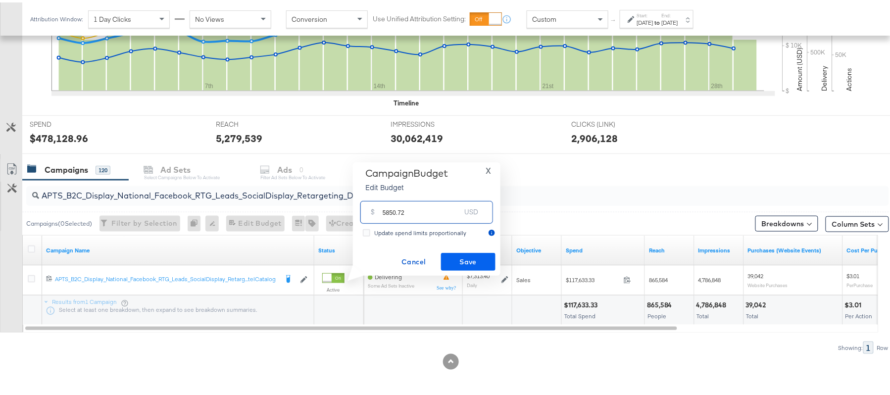
type input "5850.72"
click at [482, 253] on span "Save" at bounding box center [468, 259] width 47 height 12
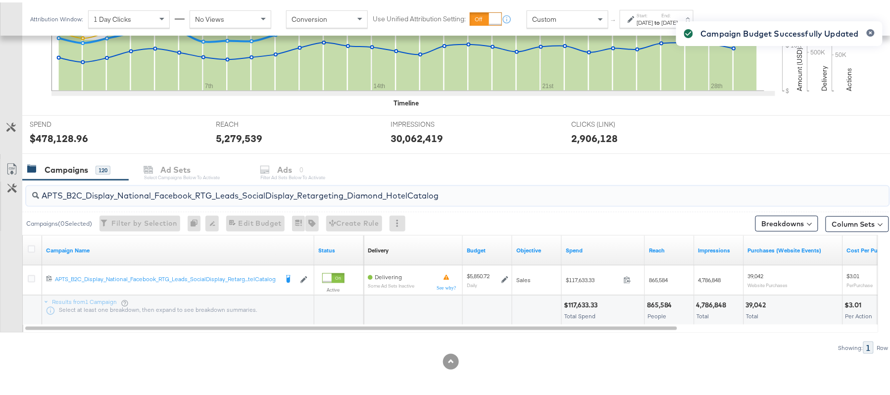
click at [149, 193] on input "APTS_B2C_Display_National_Facebook_RTG_Leads_SocialDisplay_Retargeting_Diamond_…" at bounding box center [424, 189] width 771 height 19
paste input "alwayson_Retargeting_DARE24_DiamondPlatinum"
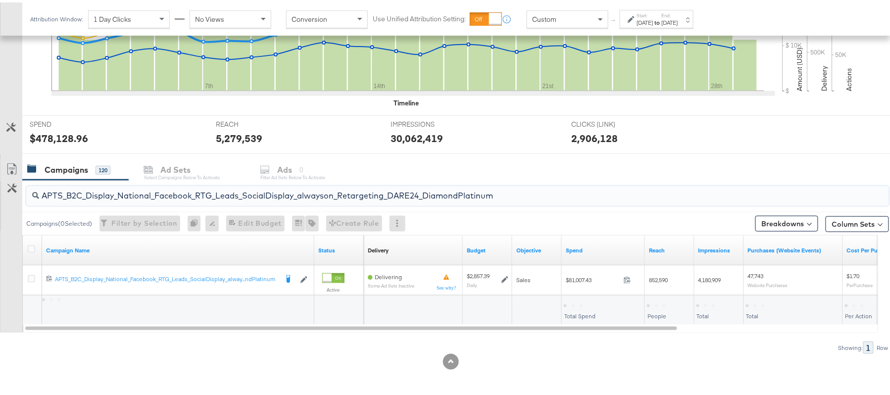
type input "APTS_B2C_Display_National_Facebook_RTG_Leads_SocialDisplay_alwayson_Retargeting…"
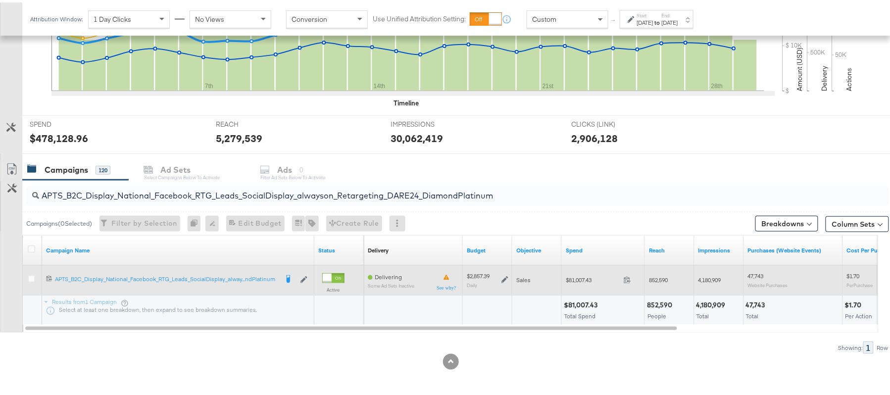
click at [506, 276] on icon at bounding box center [504, 277] width 7 height 7
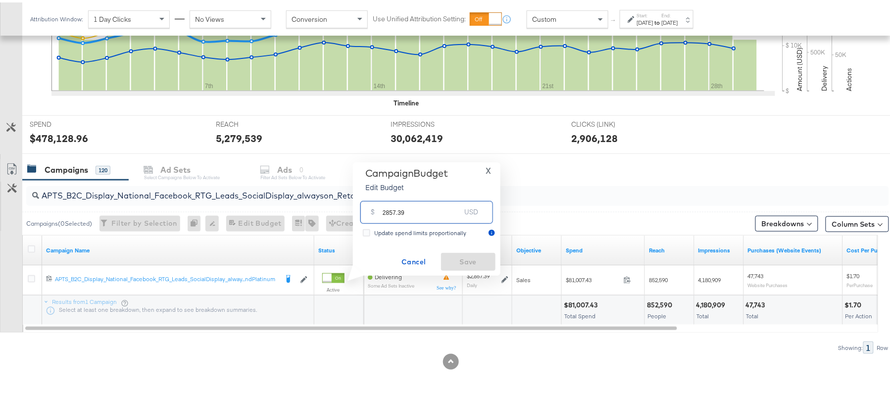
click at [416, 204] on input "2857.39" at bounding box center [422, 205] width 78 height 21
paste input "$2,571.65"
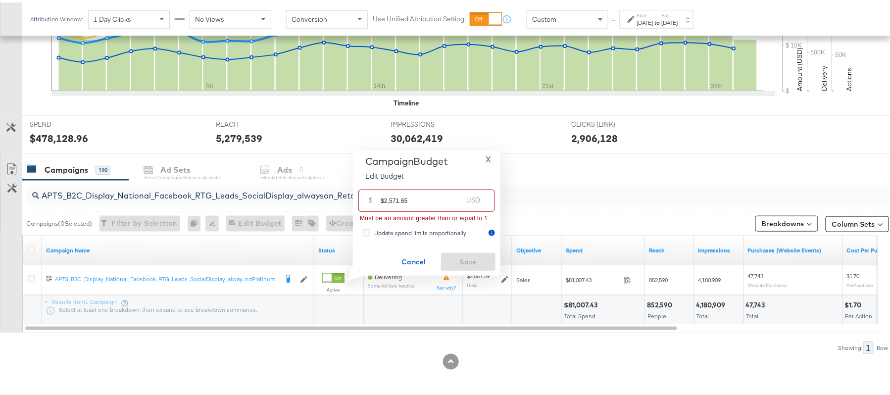
click at [389, 197] on input "$2,571.65" at bounding box center [422, 194] width 82 height 21
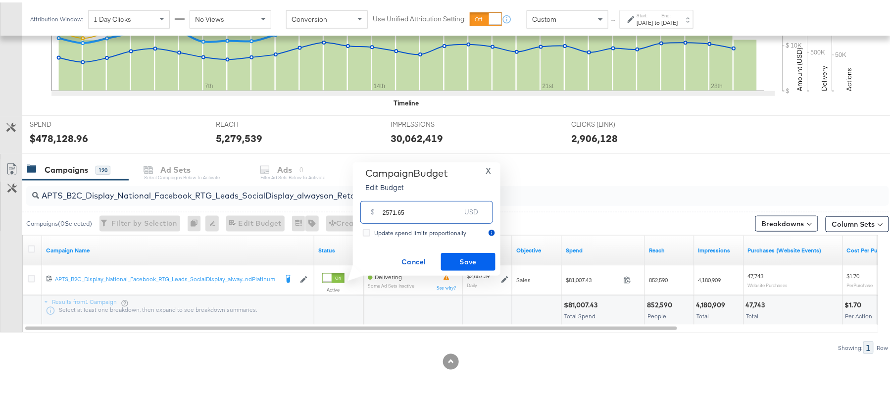
type input "2571.65"
click at [484, 260] on span "Save" at bounding box center [468, 259] width 47 height 12
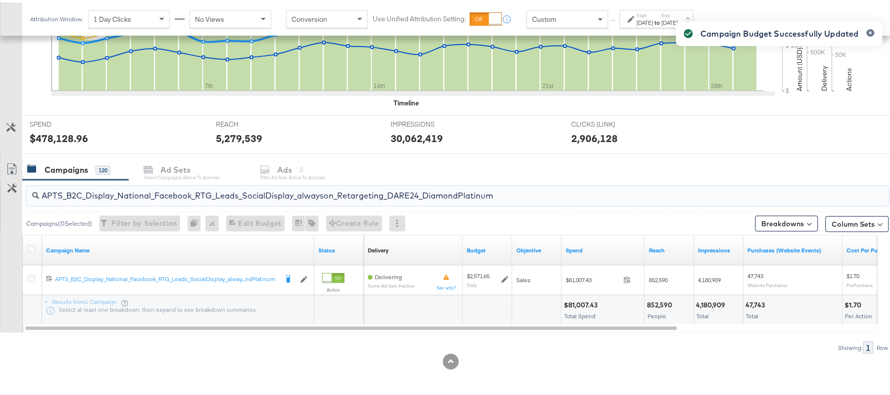
click at [171, 195] on input "APTS_B2C_Display_National_Facebook_RTG_Leads_SocialDisplay_alwayson_Retargeting…" at bounding box center [424, 189] width 771 height 19
paste input "FR_B2C_Display_National_Facebook_RTG_Leads_SocialDisplay_alwayson_Retargeting_FR"
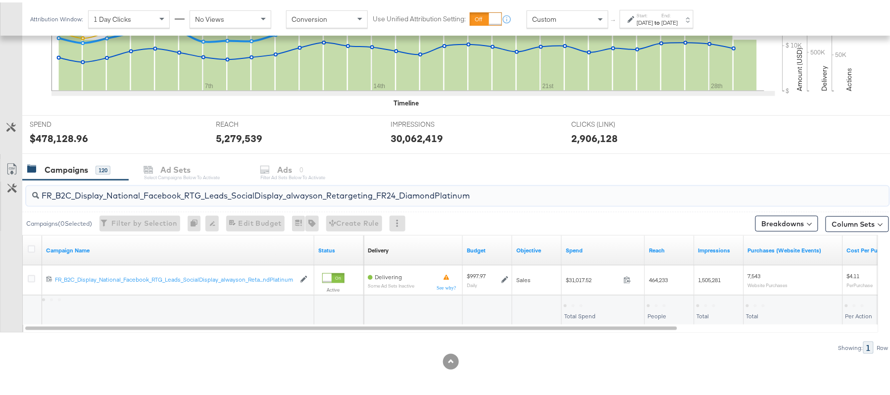
type input "FR_B2C_Display_National_Facebook_RTG_Leads_SocialDisplay_alwayson_Retargeting_F…"
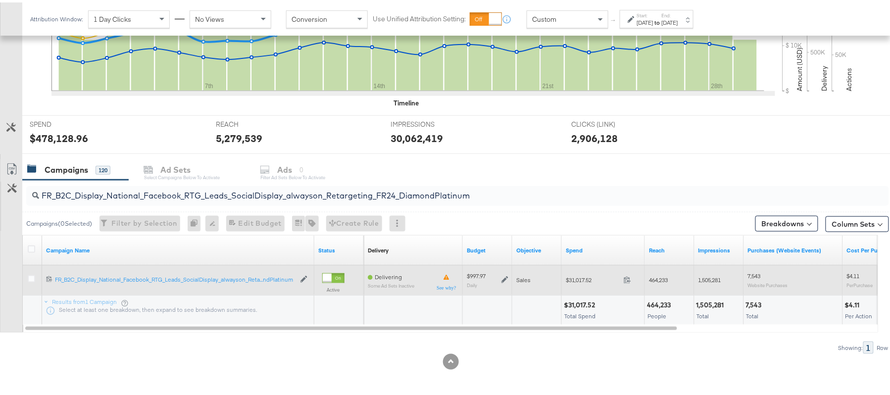
click at [505, 277] on icon at bounding box center [504, 277] width 7 height 7
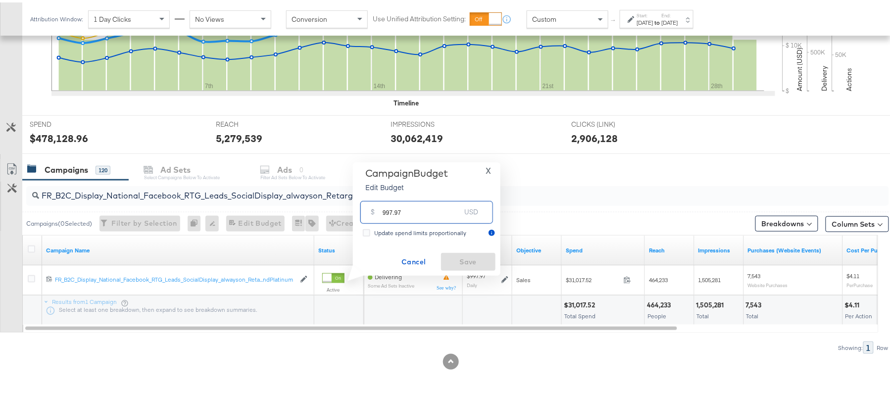
click at [410, 206] on input "997.97" at bounding box center [422, 205] width 78 height 21
paste input "$1,097.7"
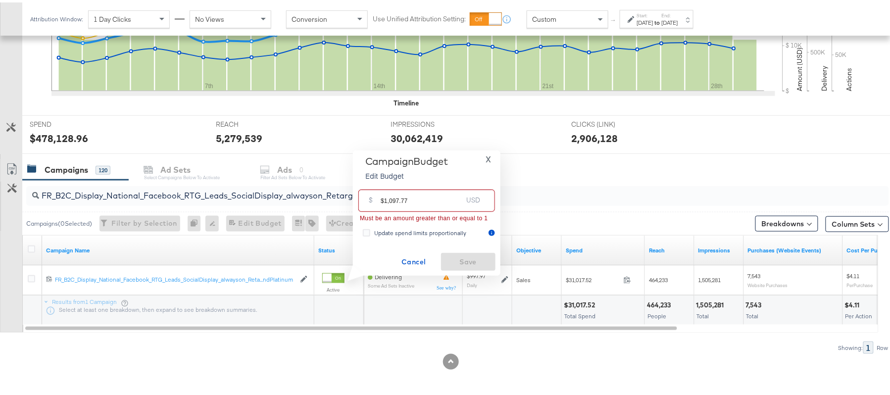
click at [389, 198] on input "$1,097.77" at bounding box center [422, 194] width 82 height 21
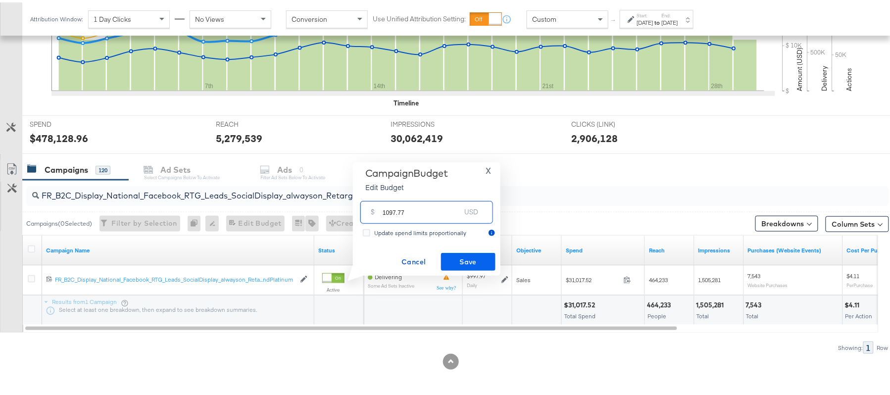
type input "1097.77"
click at [466, 257] on span "Save" at bounding box center [468, 259] width 47 height 12
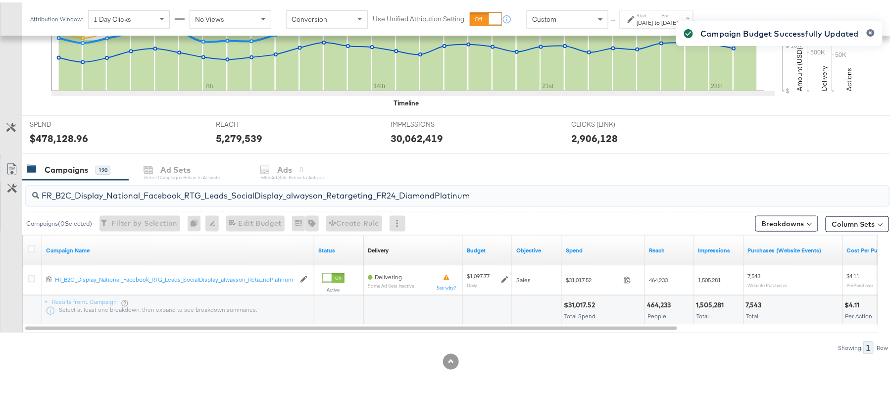
click at [185, 188] on input "FR_B2C_Display_National_Facebook_RTG_Leads_SocialDisplay_alwayson_Retargeting_F…" at bounding box center [424, 189] width 771 height 19
paste input "AF_B2C_Display_National_Facebook_RTG_Leads_SocialDisplay_alwayson_Retargeting_AF"
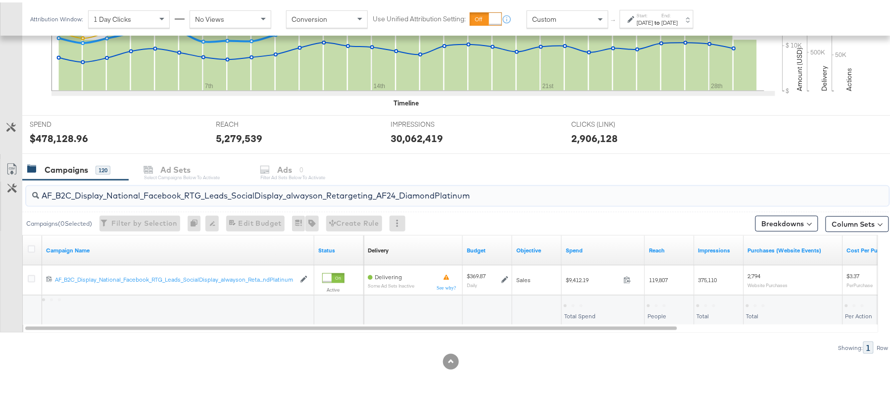
type input "AF_B2C_Display_National_Facebook_RTG_Leads_SocialDisplay_alwayson_Retargeting_A…"
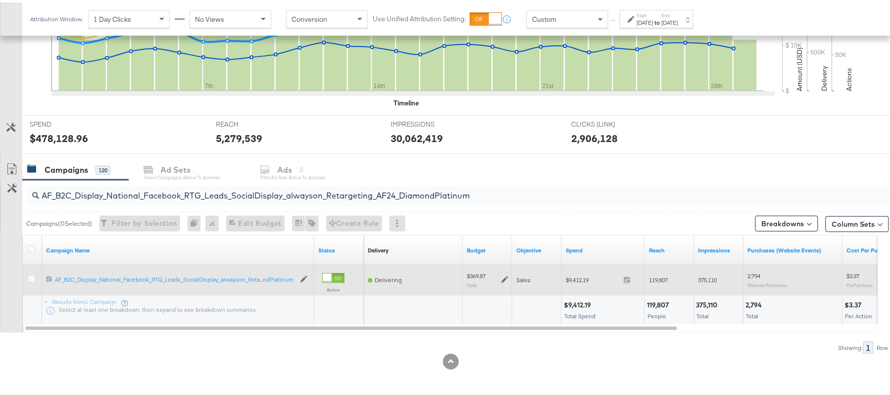
click at [506, 278] on icon at bounding box center [504, 277] width 7 height 7
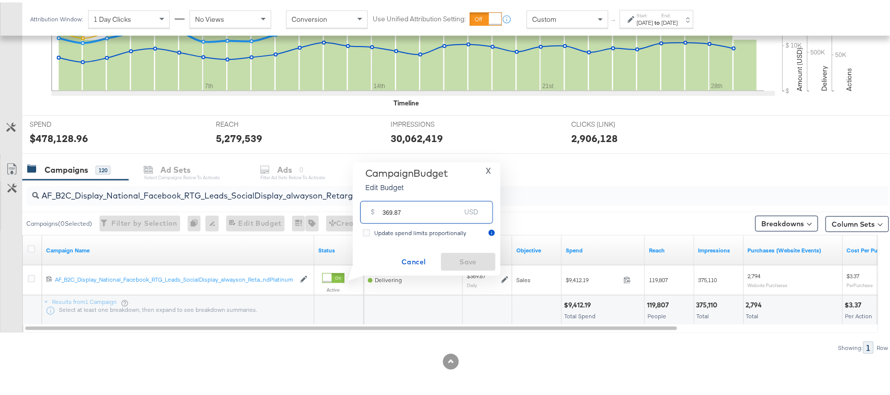
click at [422, 209] on input "369.87" at bounding box center [422, 205] width 78 height 21
paste input "$314.39"
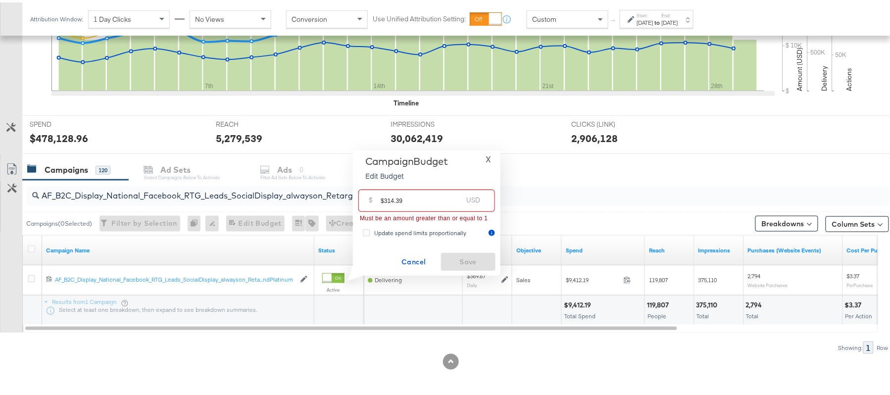
click at [384, 196] on input "$314.39" at bounding box center [422, 194] width 82 height 21
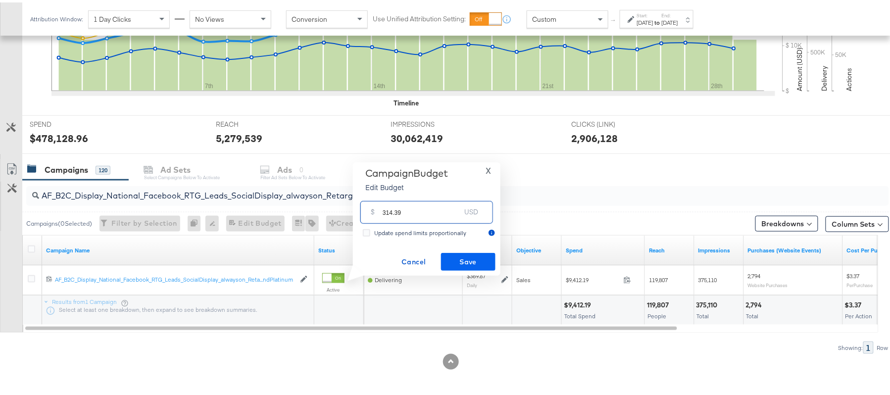
type input "314.39"
click at [473, 253] on span "Save" at bounding box center [468, 259] width 47 height 12
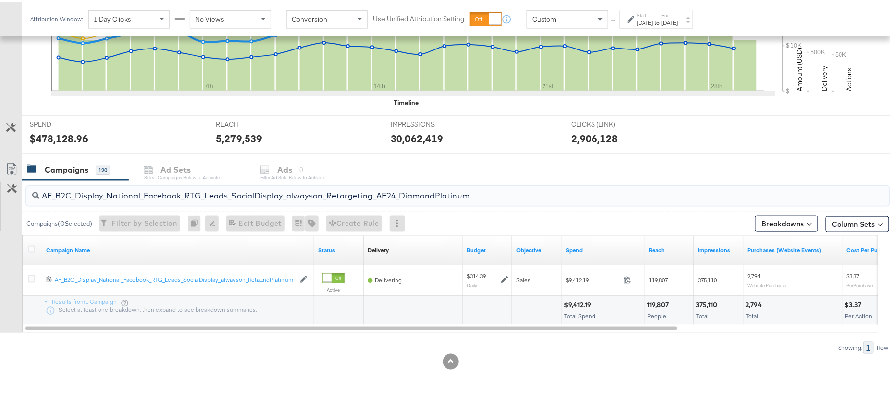
click at [215, 196] on input "AF_B2C_Display_National_Facebook_RTG_Leads_SocialDisplay_alwayson_Retargeting_A…" at bounding box center [424, 189] width 771 height 19
paste input "HL_B2C_Display_National_Facebook_RTG_Leads_SocialDisplay_alwayson_Retargeting_A…"
type input "AHL_B2C_Display_National_Facebook_RTG_Leads_SocialDisplay_alwayson_Retargeting_…"
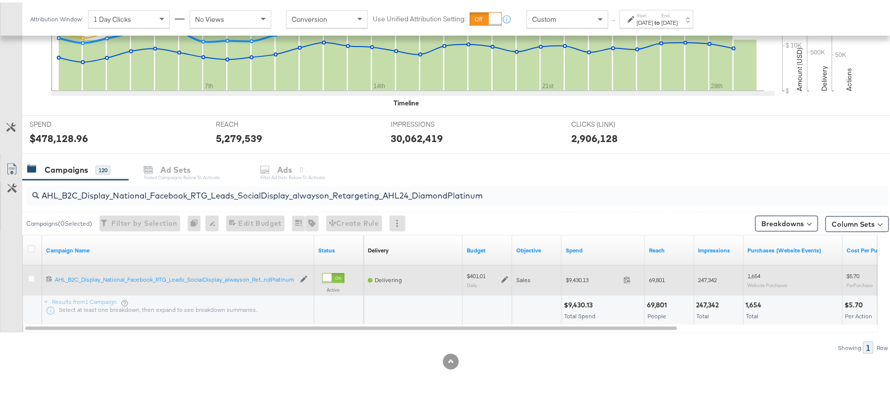
click at [507, 278] on icon at bounding box center [504, 277] width 7 height 7
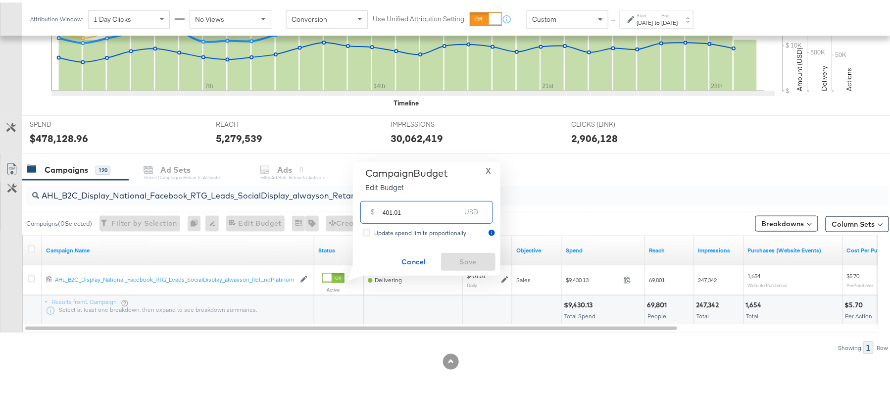
click at [430, 215] on input "401.01" at bounding box center [422, 205] width 78 height 21
paste input "$285.03"
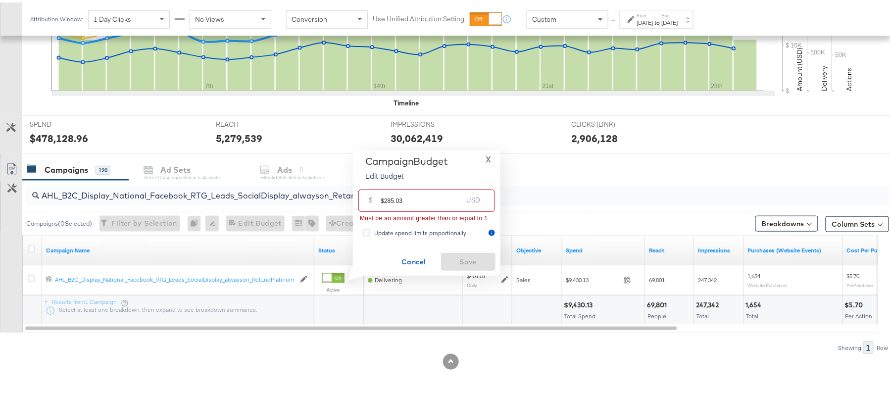
click at [383, 195] on input "$285.03" at bounding box center [422, 194] width 82 height 21
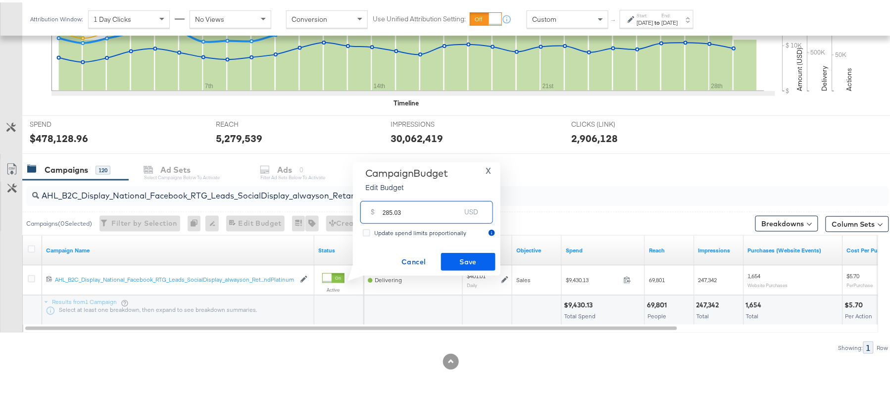
type input "285.03"
click at [464, 255] on span "Save" at bounding box center [468, 259] width 47 height 12
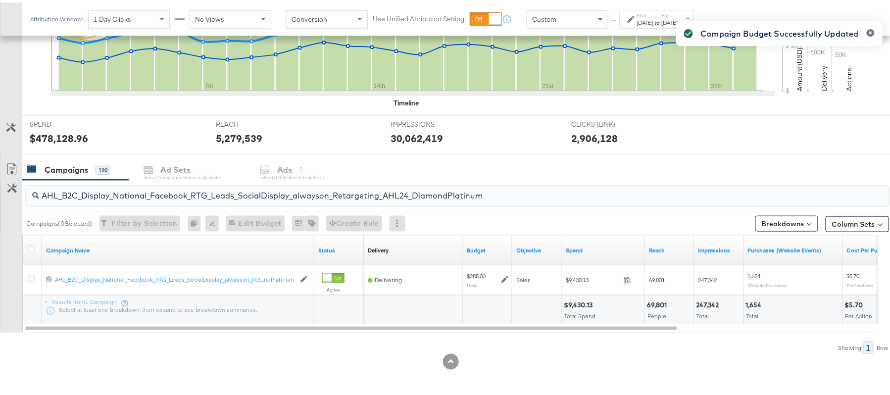
click at [167, 192] on input "AHL_B2C_Display_National_Facebook_RTG_Leads_SocialDisplay_alwayson_Retargeting_…" at bounding box center [424, 189] width 771 height 19
paste input "PTS_B2C_Display_National_Facebook_PRO_Traffic_SocialDisplay_alwayson_ASC_DARE24…"
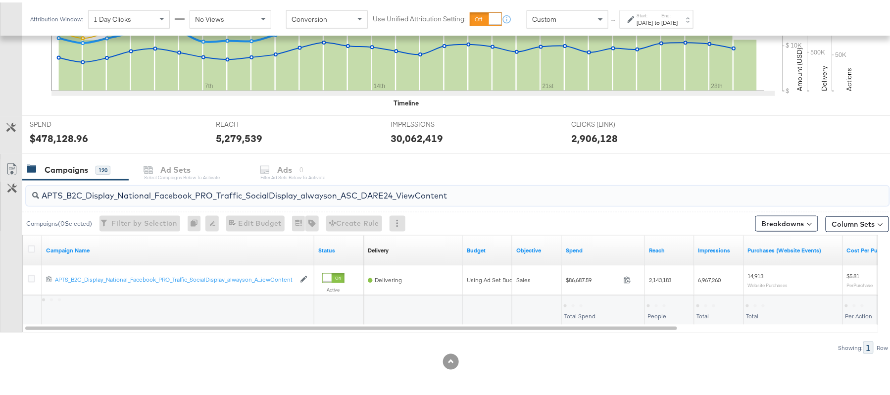
type input "APTS_B2C_Display_National_Facebook_PRO_Traffic_SocialDisplay_alwayson_ASC_DARE2…"
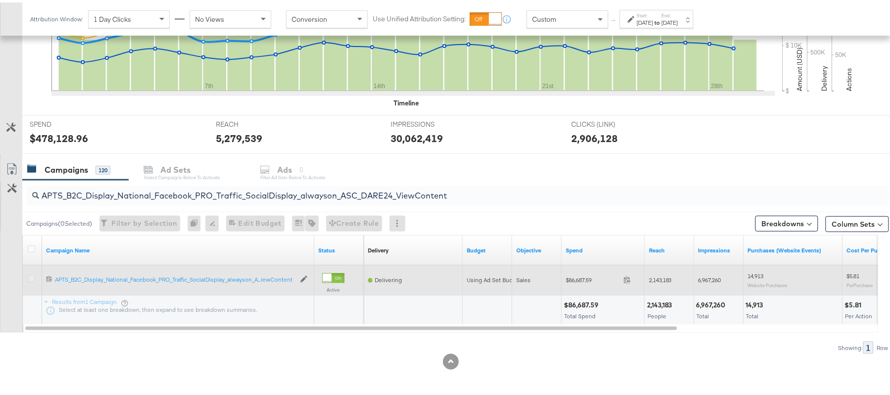
click at [32, 278] on icon at bounding box center [31, 276] width 7 height 7
click at [0, 0] on input "checkbox" at bounding box center [0, 0] width 0 height 0
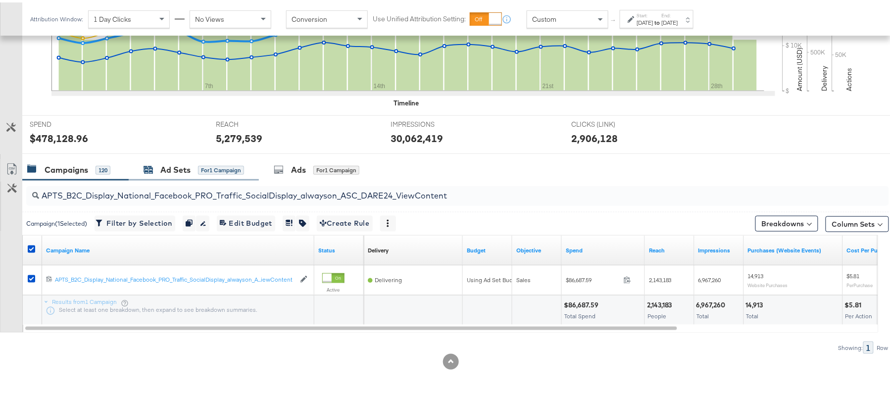
click at [185, 169] on div "Ad Sets" at bounding box center [175, 167] width 30 height 11
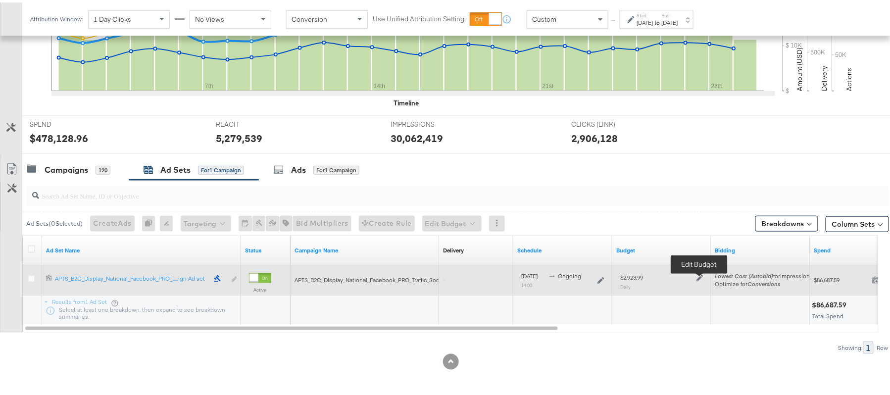
click at [698, 275] on icon at bounding box center [699, 275] width 7 height 7
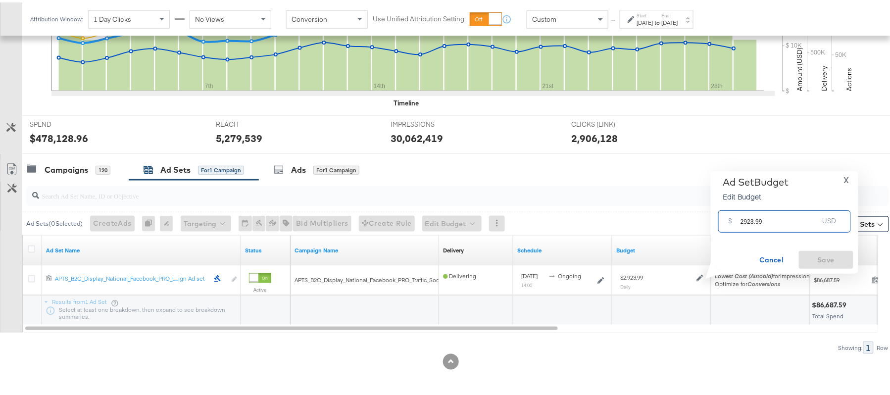
click at [758, 214] on input "2923.99" at bounding box center [780, 214] width 78 height 21
paste input "$2,339.1"
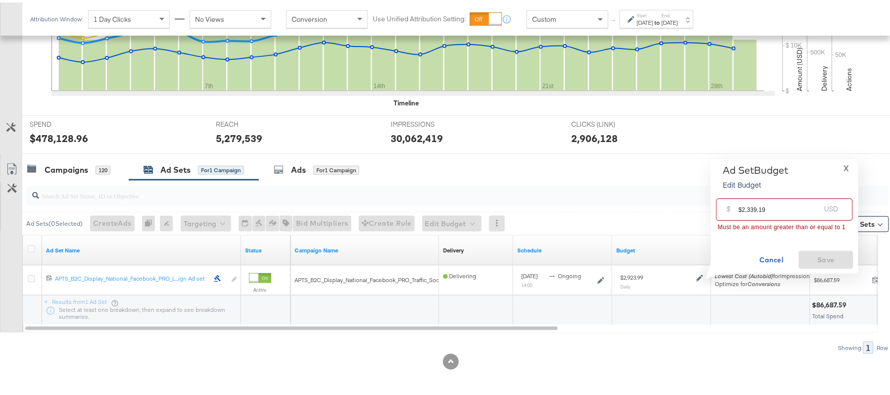
click at [749, 208] on input "$2,339.19" at bounding box center [780, 203] width 82 height 21
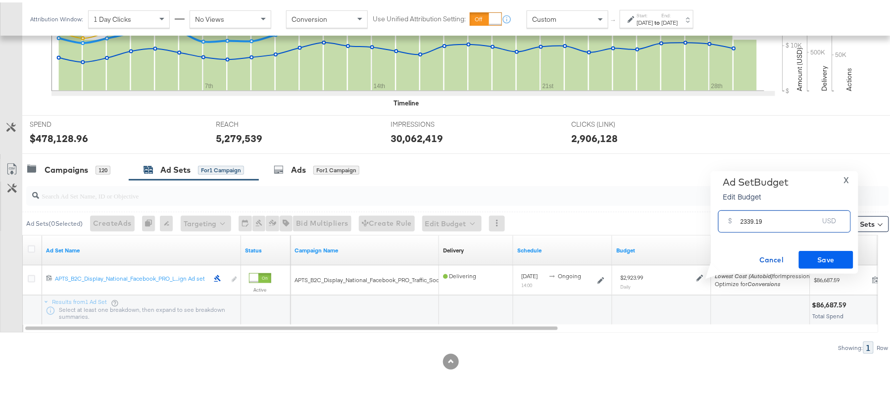
type input "2339.19"
click at [823, 258] on span "Save" at bounding box center [826, 257] width 47 height 12
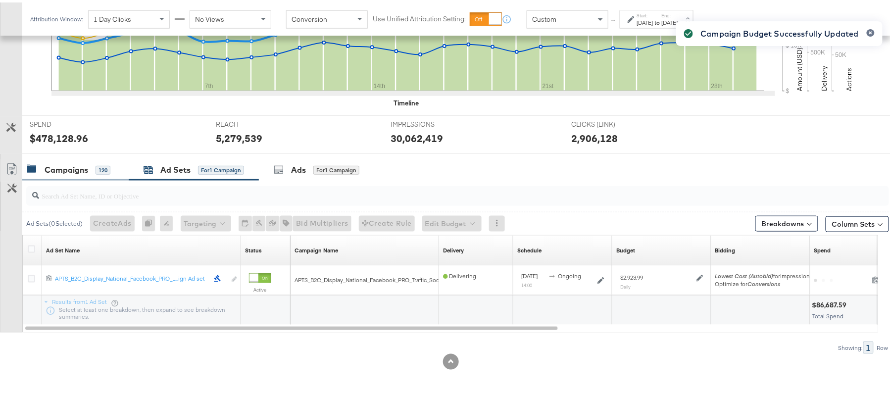
click at [66, 162] on div "Campaigns" at bounding box center [67, 167] width 44 height 11
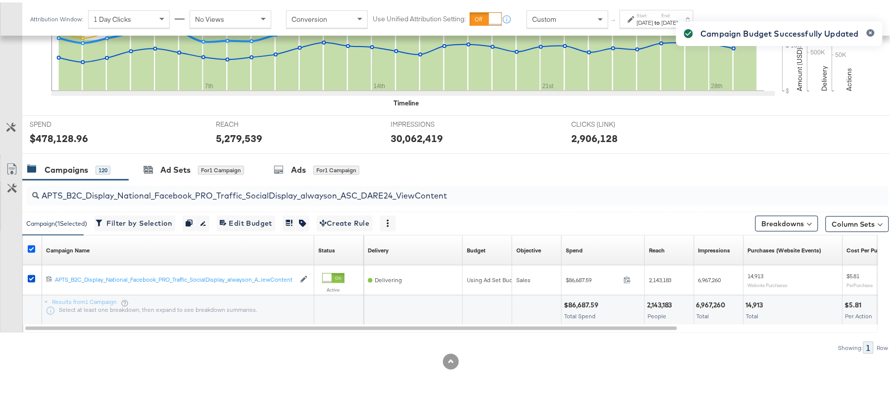
click at [30, 245] on icon at bounding box center [31, 246] width 7 height 7
click at [0, 0] on input "checkbox" at bounding box center [0, 0] width 0 height 0
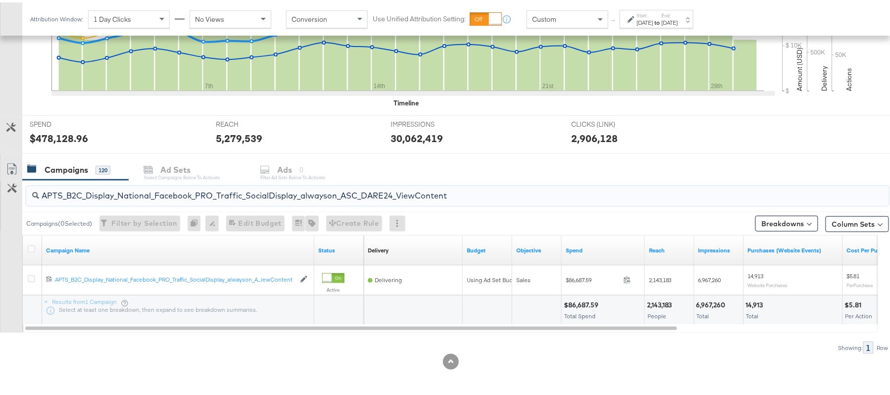
click at [135, 186] on input "APTS_B2C_Display_National_Facebook_PRO_Traffic_SocialDisplay_alwayson_ASC_DARE2…" at bounding box center [424, 189] width 771 height 19
paste input "Leads_SocialDisplay_alwayson_ASC_DARE24_Purchase"
type input "APTS_B2C_Display_National_Facebook_PRO_Leads_SocialDisplay_alwayson_ASC_DARE24_…"
click at [30, 247] on icon at bounding box center [31, 246] width 7 height 7
click at [0, 0] on input "checkbox" at bounding box center [0, 0] width 0 height 0
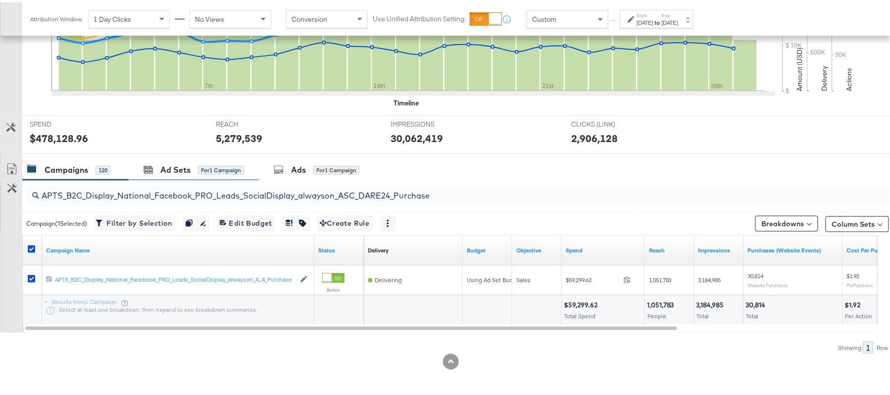
click at [173, 174] on div "Ad Sets for 1 Campaign" at bounding box center [194, 167] width 130 height 21
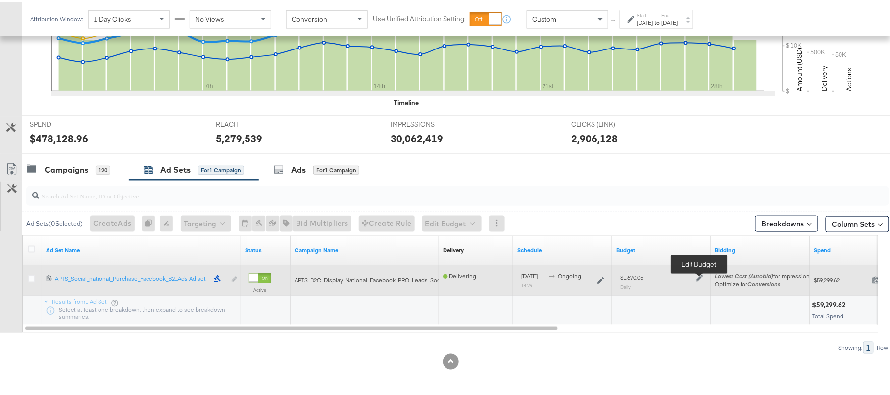
click at [697, 274] on icon at bounding box center [699, 275] width 7 height 7
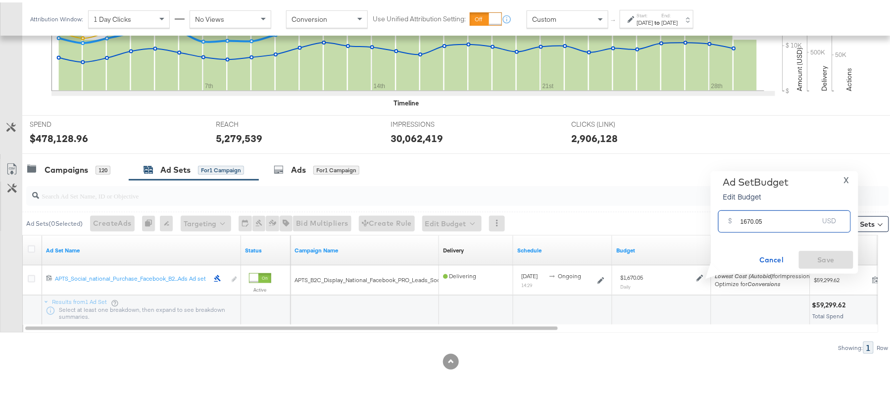
click at [761, 223] on input "1670.05" at bounding box center [780, 214] width 78 height 21
paste input "$1,850.31"
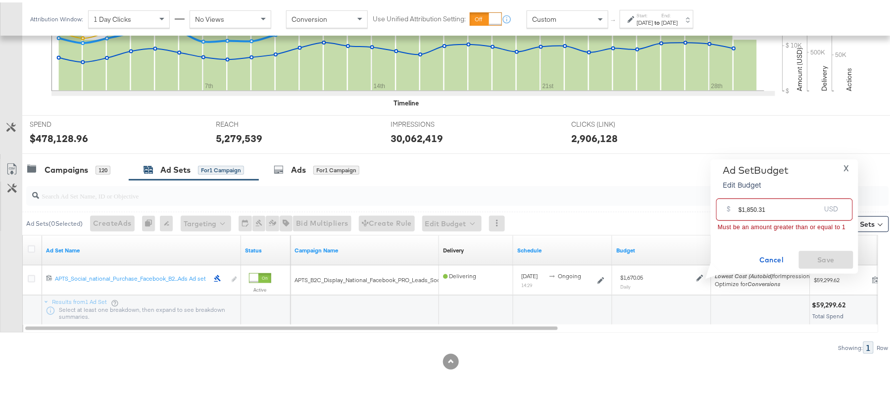
click at [747, 208] on input "$1,850.31" at bounding box center [780, 203] width 82 height 21
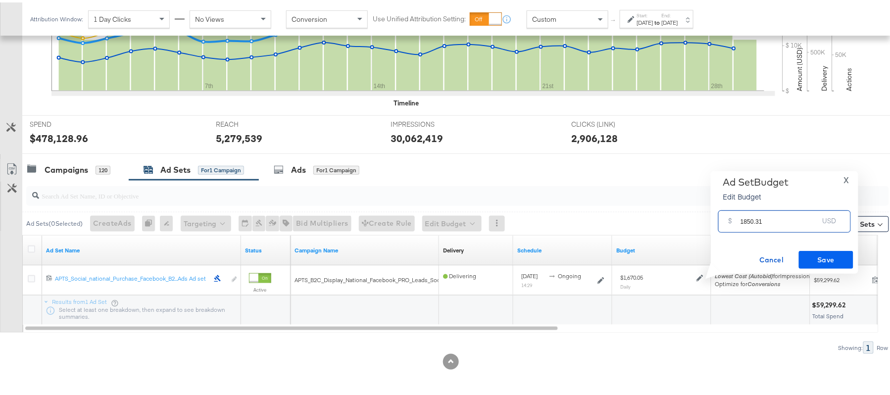
type input "1850.31"
click at [818, 258] on span "Save" at bounding box center [826, 257] width 47 height 12
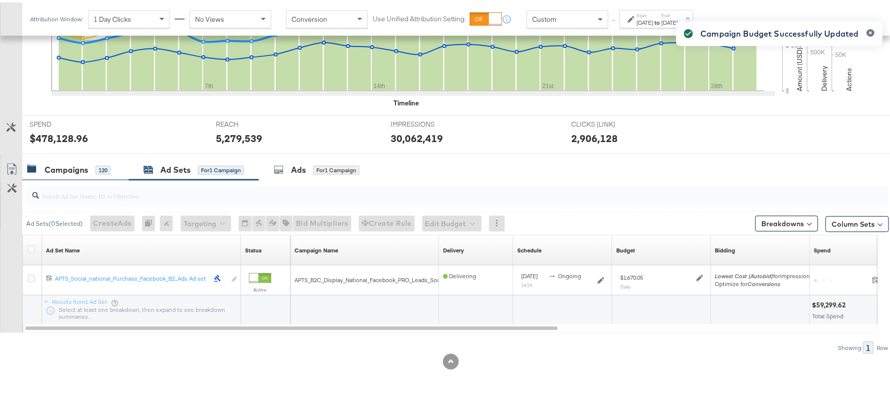
click at [62, 167] on div "Campaigns" at bounding box center [67, 167] width 44 height 11
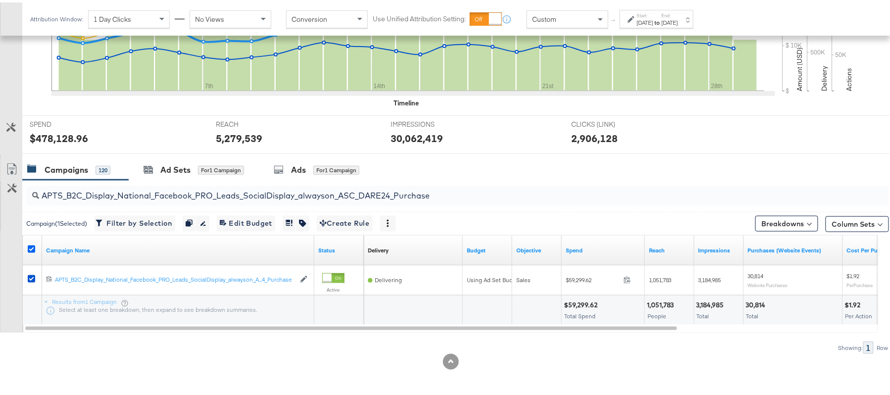
click at [28, 245] on icon at bounding box center [31, 246] width 7 height 7
click at [0, 0] on input "checkbox" at bounding box center [0, 0] width 0 height 0
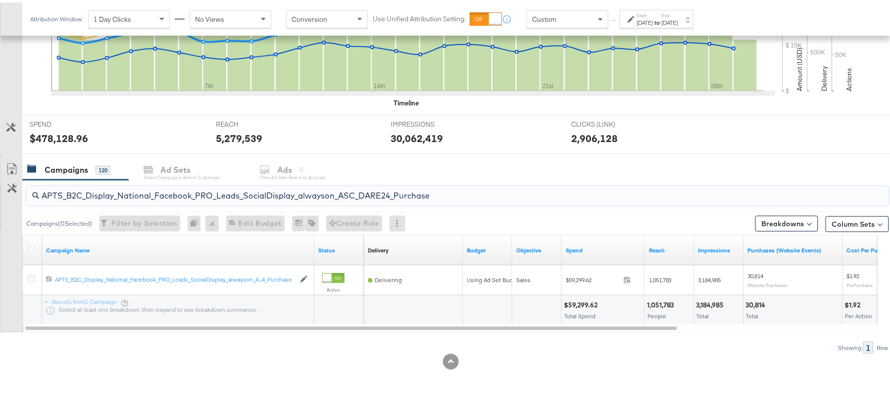
click at [167, 198] on input "APTS_B2C_Display_National_Facebook_PRO_Leads_SocialDisplay_alwayson_ASC_DARE24_…" at bounding box center [424, 189] width 771 height 19
paste input "F_B2C_Display_National_Facebook_PRO_Traffic_SocialDisplay_alwayson_ASC_AF24_Vie…"
type input "AF_B2C_Display_National_Facebook_PRO_Traffic_SocialDisplay_alwayson_ASC_AF24_Vi…"
click at [31, 248] on icon at bounding box center [31, 246] width 7 height 7
click at [0, 0] on input "checkbox" at bounding box center [0, 0] width 0 height 0
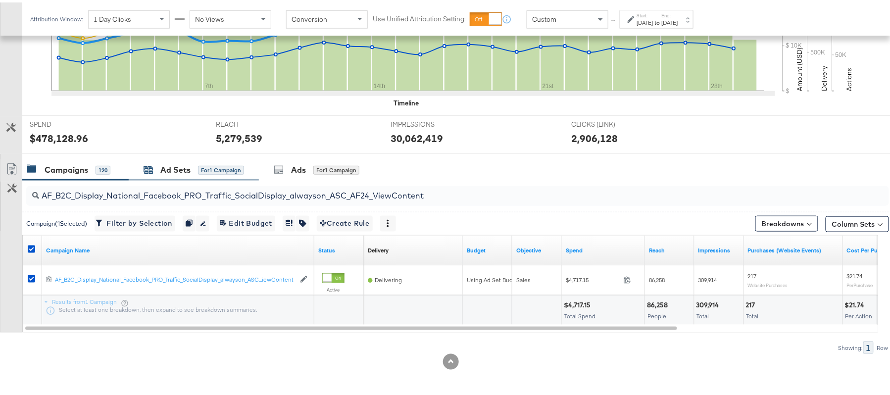
click at [184, 167] on div "Ad Sets" at bounding box center [175, 167] width 30 height 11
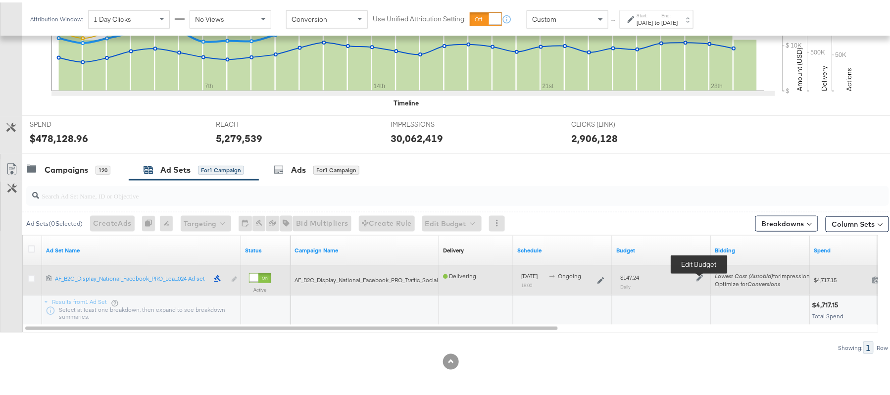
click at [701, 276] on icon at bounding box center [699, 275] width 7 height 7
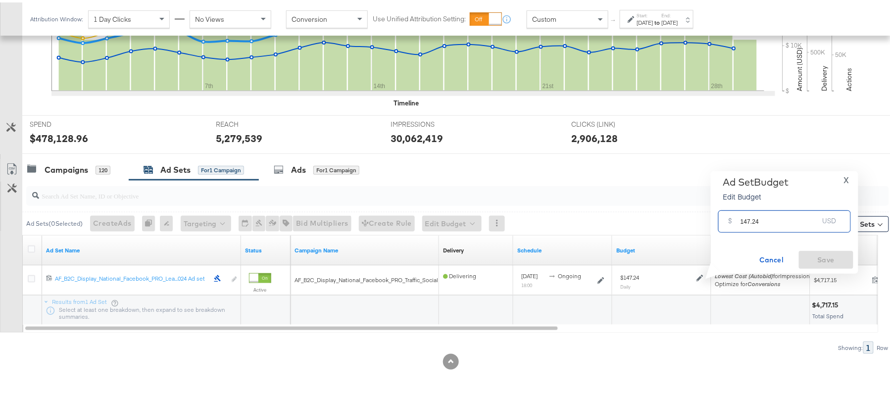
click at [789, 206] on input "147.24" at bounding box center [780, 214] width 78 height 21
paste input "$141.45"
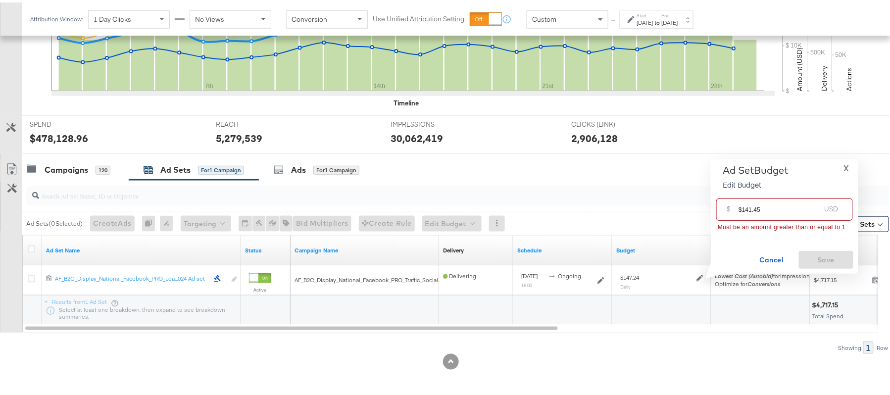
click at [741, 205] on input "$141.45" at bounding box center [780, 203] width 82 height 21
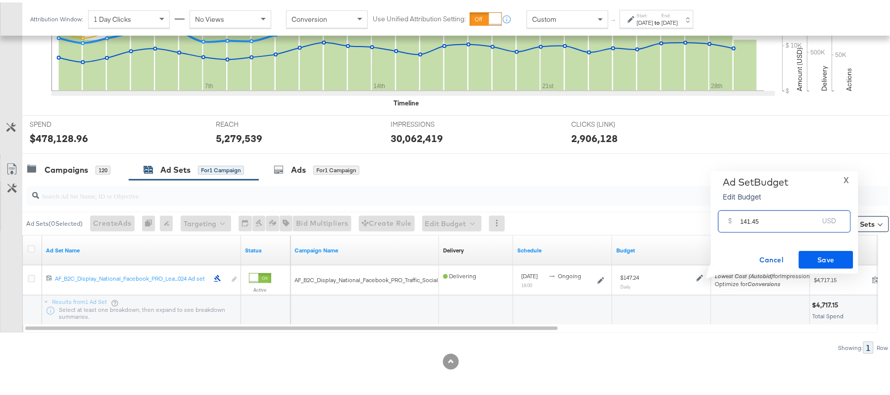
type input "141.45"
click at [838, 258] on span "Save" at bounding box center [826, 257] width 47 height 12
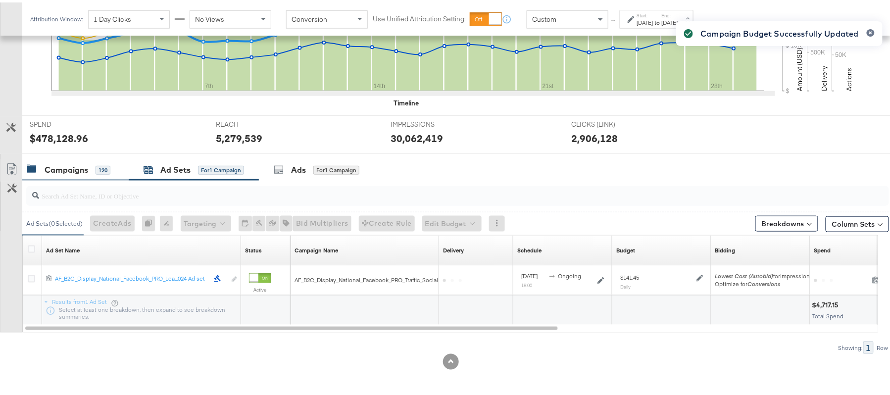
click at [78, 169] on div "Campaigns" at bounding box center [67, 167] width 44 height 11
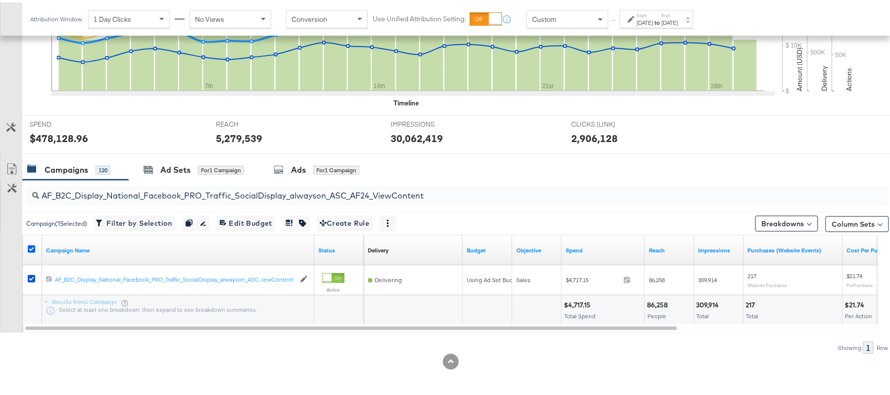
click at [32, 247] on icon at bounding box center [31, 246] width 7 height 7
click at [0, 0] on input "checkbox" at bounding box center [0, 0] width 0 height 0
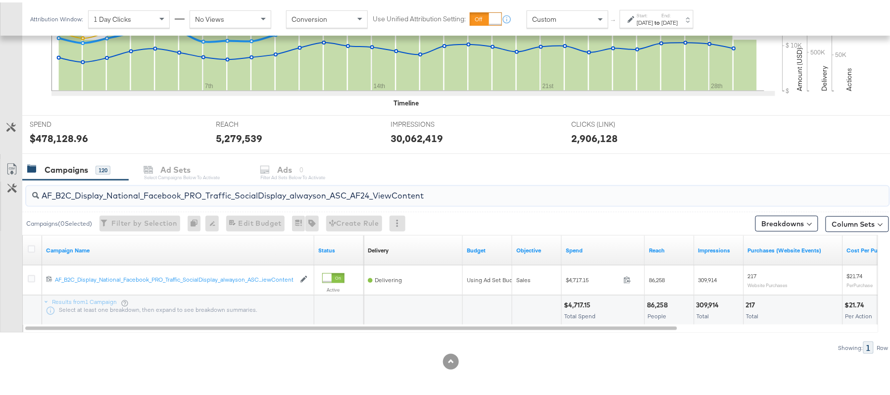
click at [150, 189] on input "AF_B2C_Display_National_Facebook_PRO_Traffic_SocialDisplay_alwayson_ASC_AF24_Vi…" at bounding box center [424, 189] width 771 height 19
paste input "FR_B2C_Display_National_Facebook_PRO_Traffic_SocialDisplay_alwayson_ASC_FR"
type input "FR_B2C_Display_National_Facebook_PRO_Traffic_SocialDisplay_alwayson_ASC_FR24_Vi…"
click at [32, 246] on icon at bounding box center [31, 246] width 7 height 7
click at [0, 0] on input "checkbox" at bounding box center [0, 0] width 0 height 0
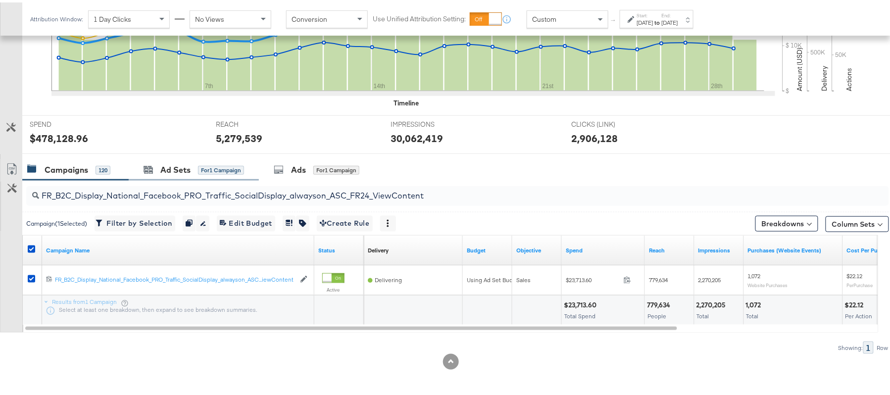
click at [172, 173] on div "Ad Sets for 1 Campaign" at bounding box center [194, 167] width 130 height 21
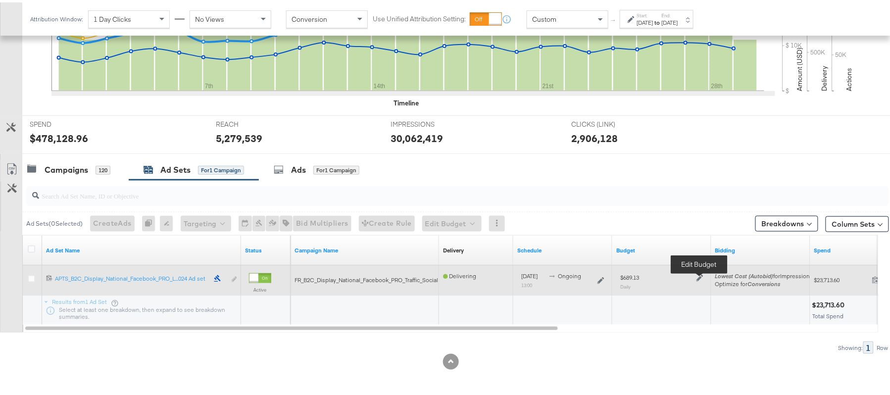
click at [697, 275] on icon at bounding box center [699, 275] width 7 height 7
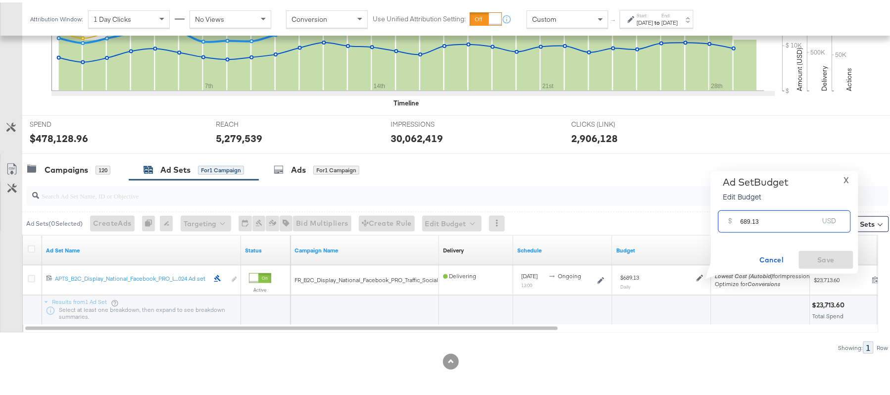
click at [768, 214] on input "689.13" at bounding box center [780, 214] width 78 height 21
paste input "$551.30"
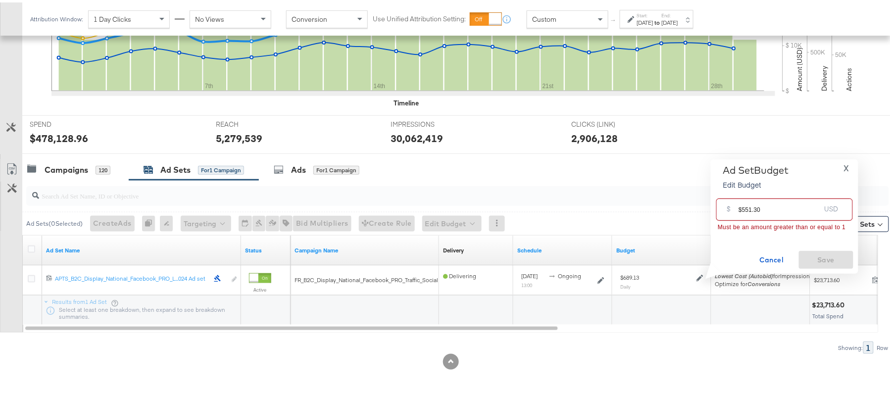
click at [742, 207] on input "$551.30" at bounding box center [780, 203] width 82 height 21
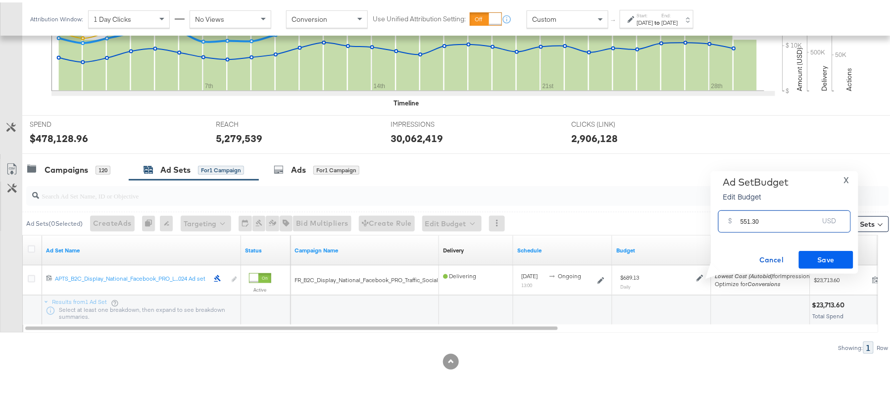
type input "551.30"
click at [816, 262] on span "Save" at bounding box center [826, 257] width 47 height 12
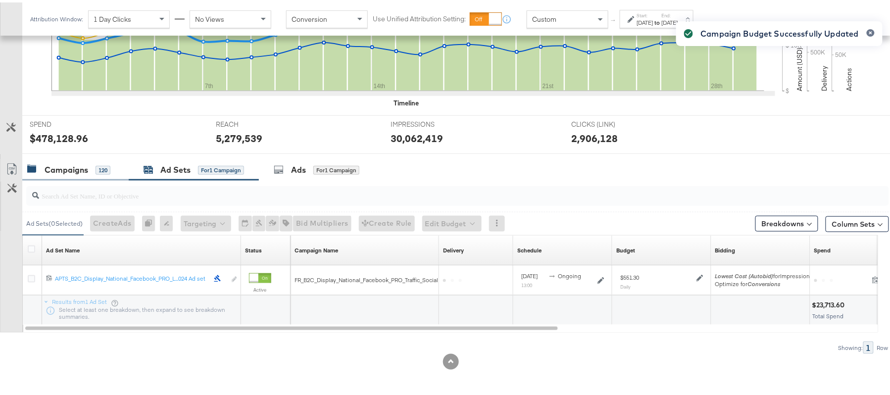
click at [88, 161] on div "Campaigns 120" at bounding box center [75, 167] width 106 height 21
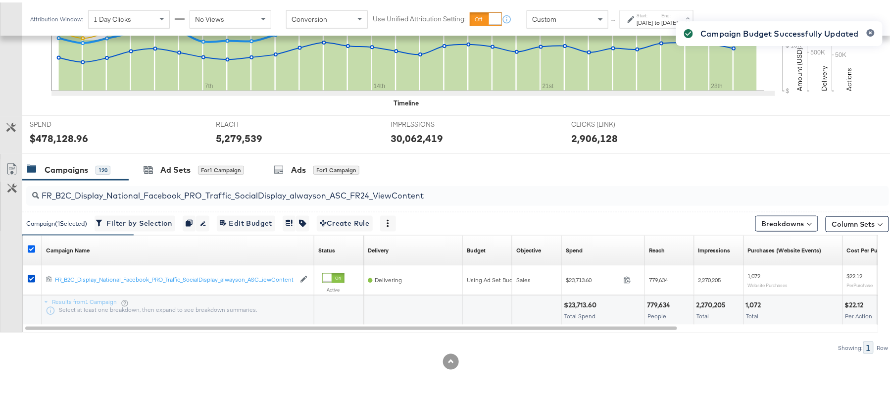
click at [32, 246] on icon at bounding box center [31, 246] width 7 height 7
click at [0, 0] on input "checkbox" at bounding box center [0, 0] width 0 height 0
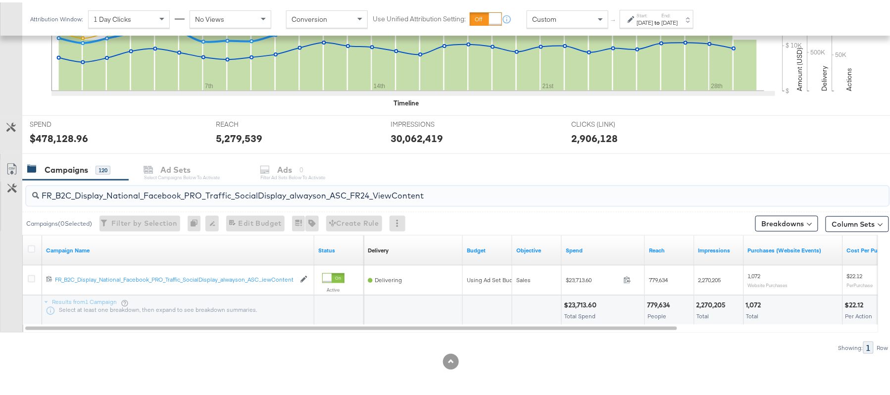
click at [126, 185] on input "FR_B2C_Display_National_Facebook_PRO_Traffic_SocialDisplay_alwayson_ASC_FR24_Vi…" at bounding box center [424, 189] width 771 height 19
paste input "AHL_B2C_Display_National_Facebook_PRO_Traffic_SocialDisplay_alwayson_ASC_AHL"
type input "AHL_B2C_Display_National_Facebook_PRO_Traffic_SocialDisplay_alwayson_ASC_AHL24_…"
click at [31, 248] on icon at bounding box center [31, 246] width 7 height 7
click at [0, 0] on input "checkbox" at bounding box center [0, 0] width 0 height 0
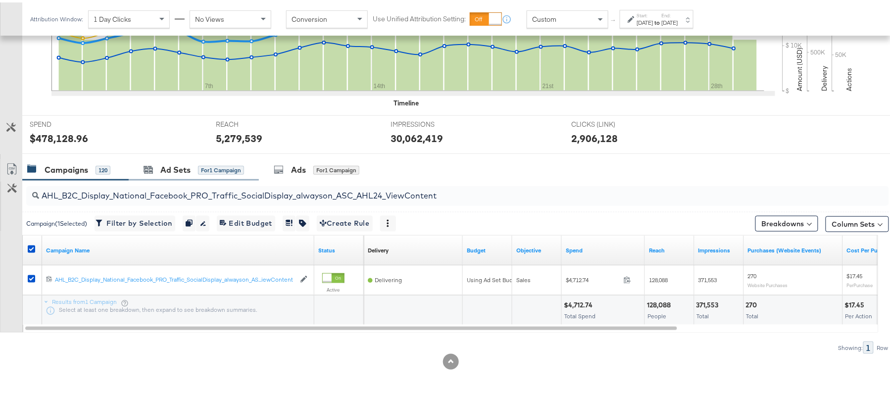
click at [196, 175] on div "Ad Sets for 1 Campaign" at bounding box center [194, 167] width 130 height 21
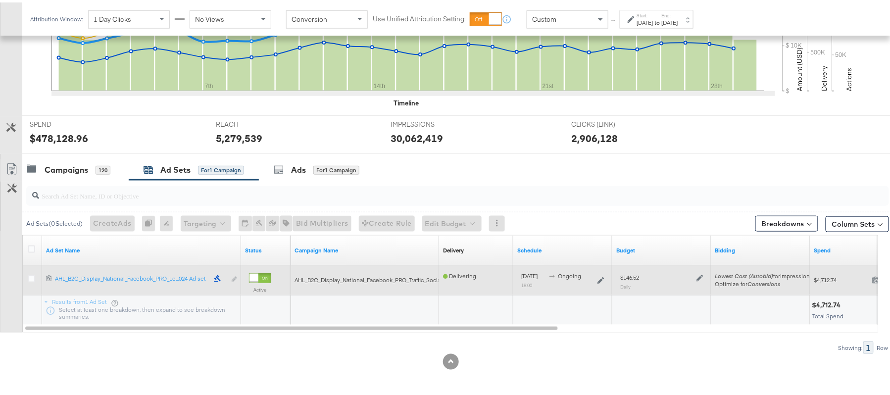
click at [702, 271] on div at bounding box center [698, 275] width 9 height 8
click at [700, 276] on icon at bounding box center [699, 275] width 7 height 7
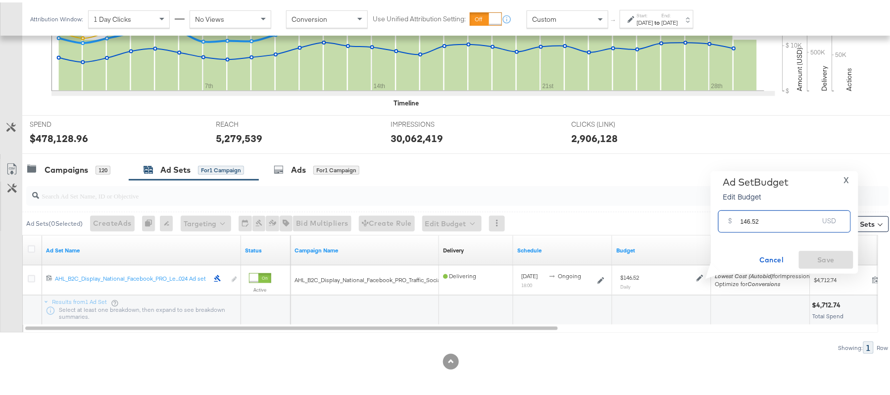
click at [789, 220] on input "146.52" at bounding box center [780, 214] width 78 height 21
paste input "$143.64"
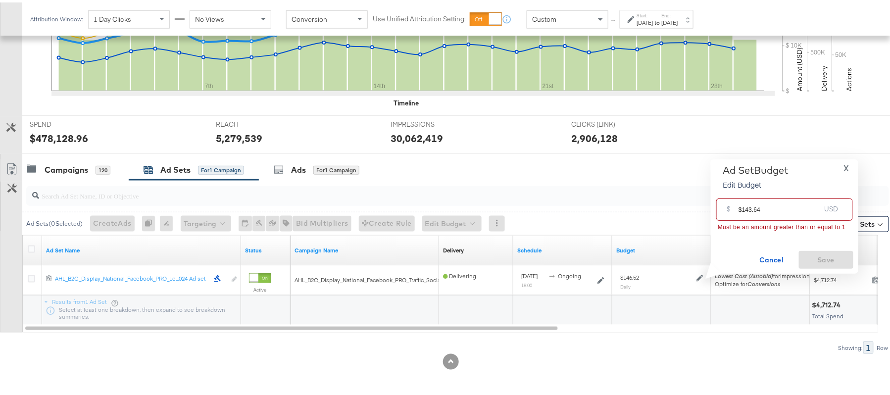
click at [741, 206] on input "$143.64" at bounding box center [780, 203] width 82 height 21
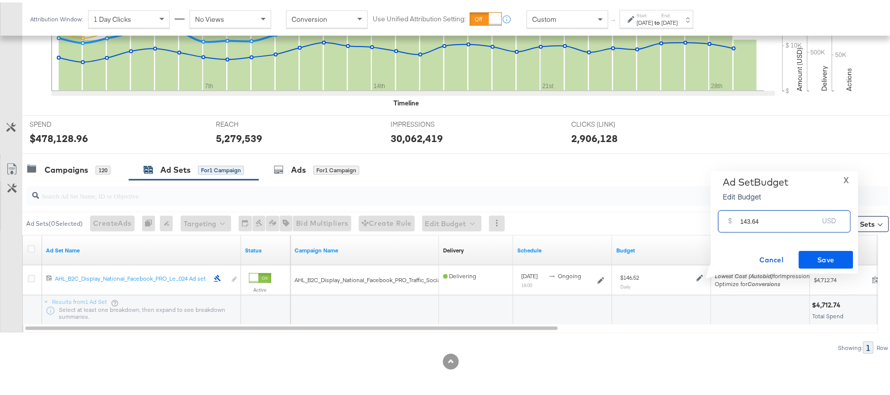
type input "143.64"
click at [840, 264] on button "Save" at bounding box center [826, 257] width 54 height 18
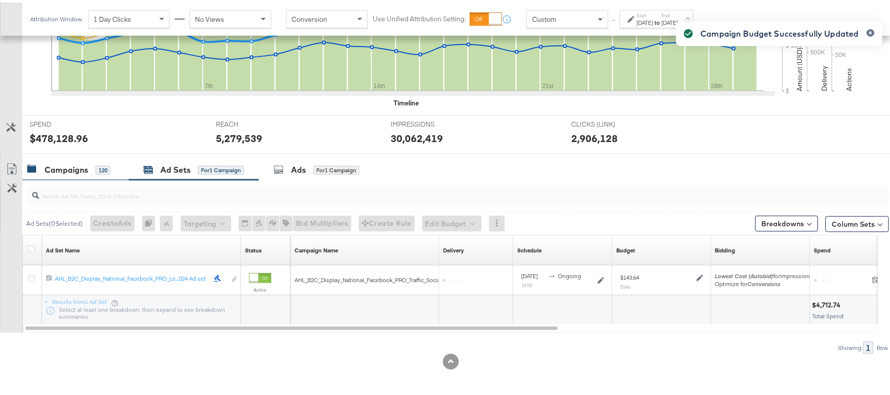
click at [74, 167] on div "Campaigns" at bounding box center [67, 167] width 44 height 11
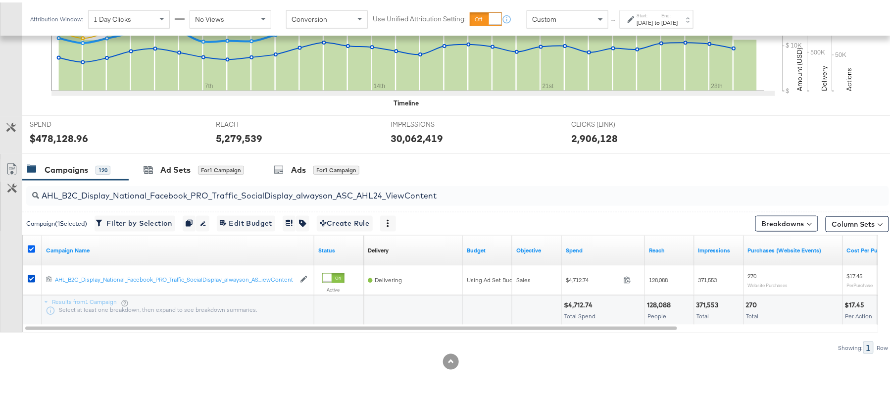
click at [33, 245] on icon at bounding box center [31, 246] width 7 height 7
click at [0, 0] on input "checkbox" at bounding box center [0, 0] width 0 height 0
